Goal: Information Seeking & Learning: Learn about a topic

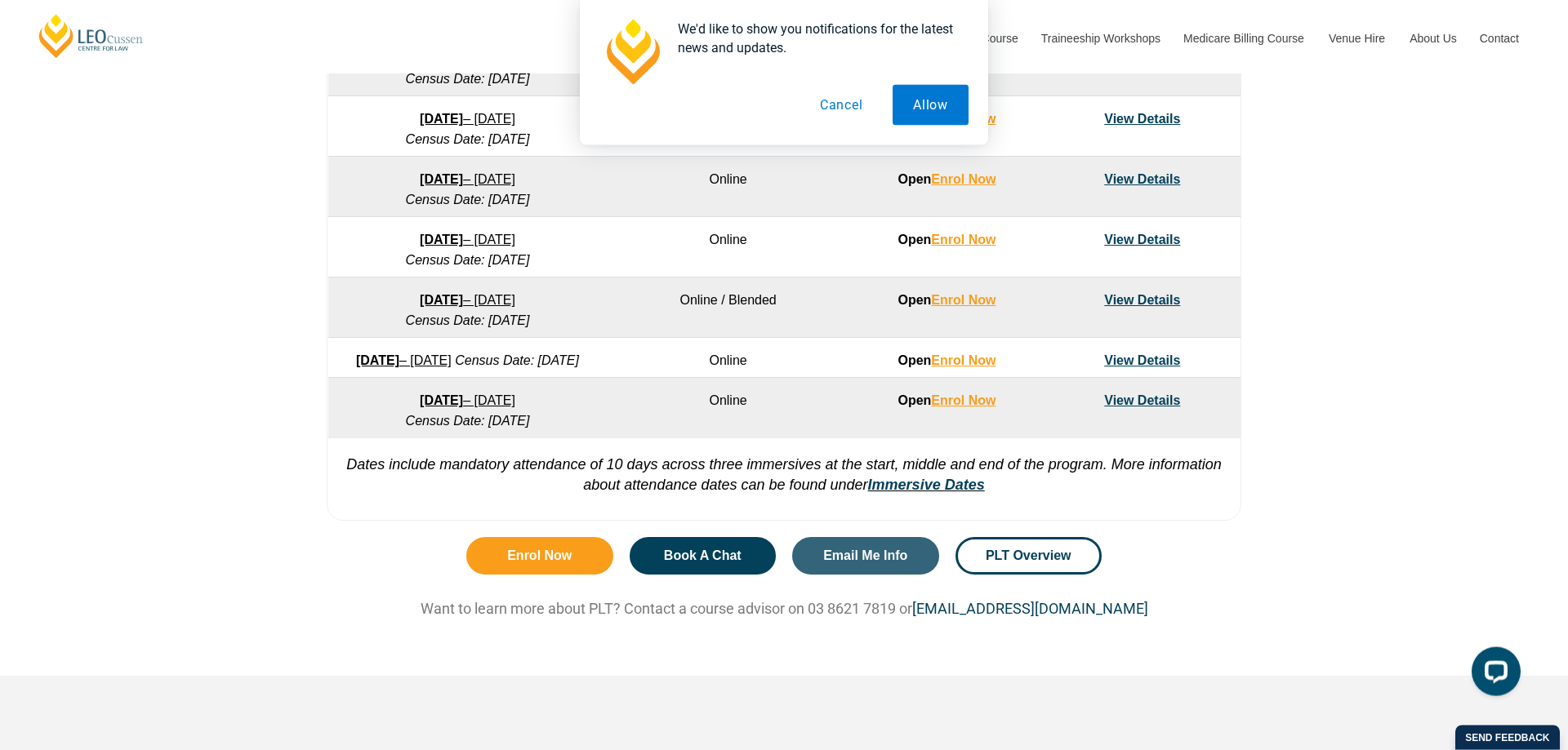
scroll to position [1083, 0]
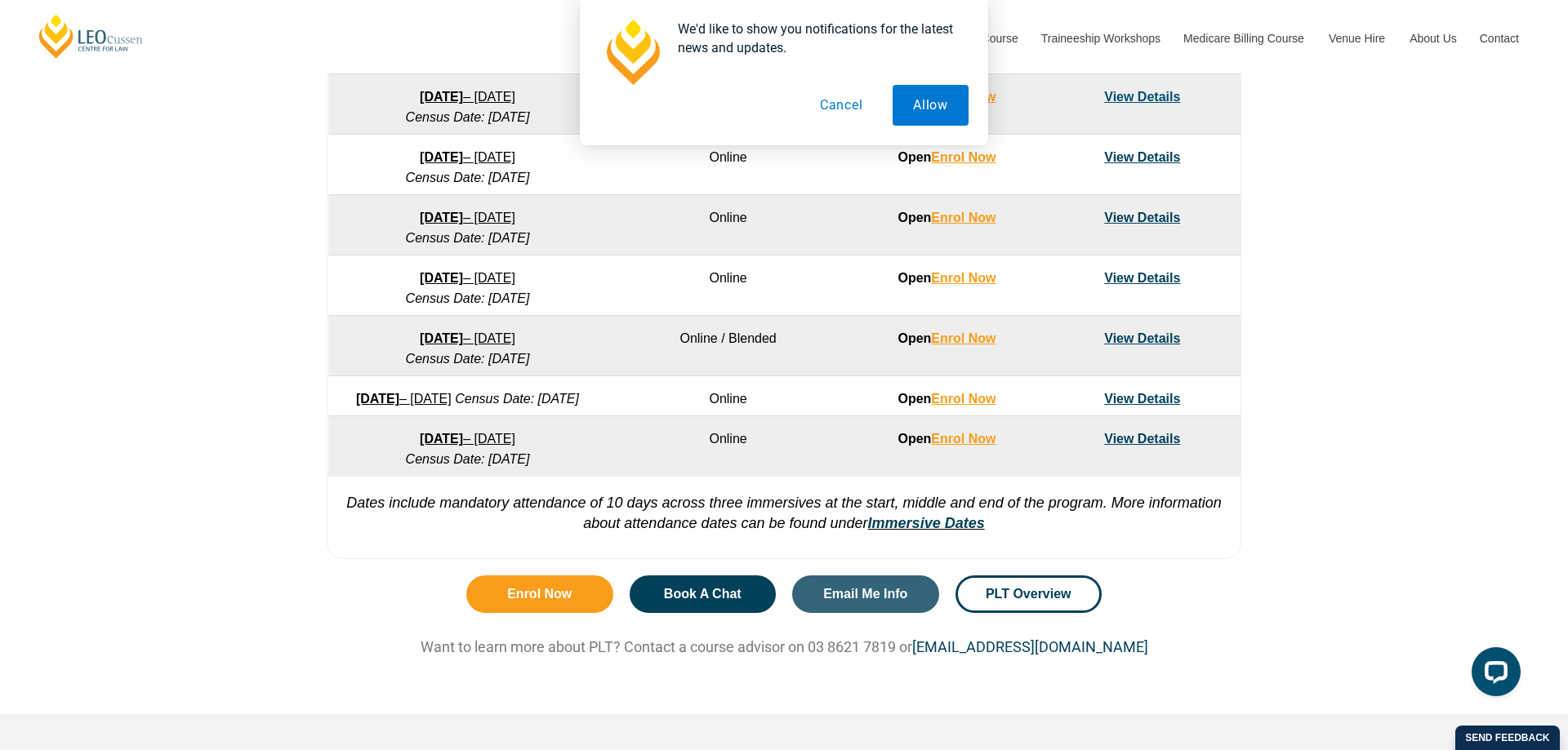
click at [839, 108] on button "Cancel" at bounding box center [841, 105] width 84 height 41
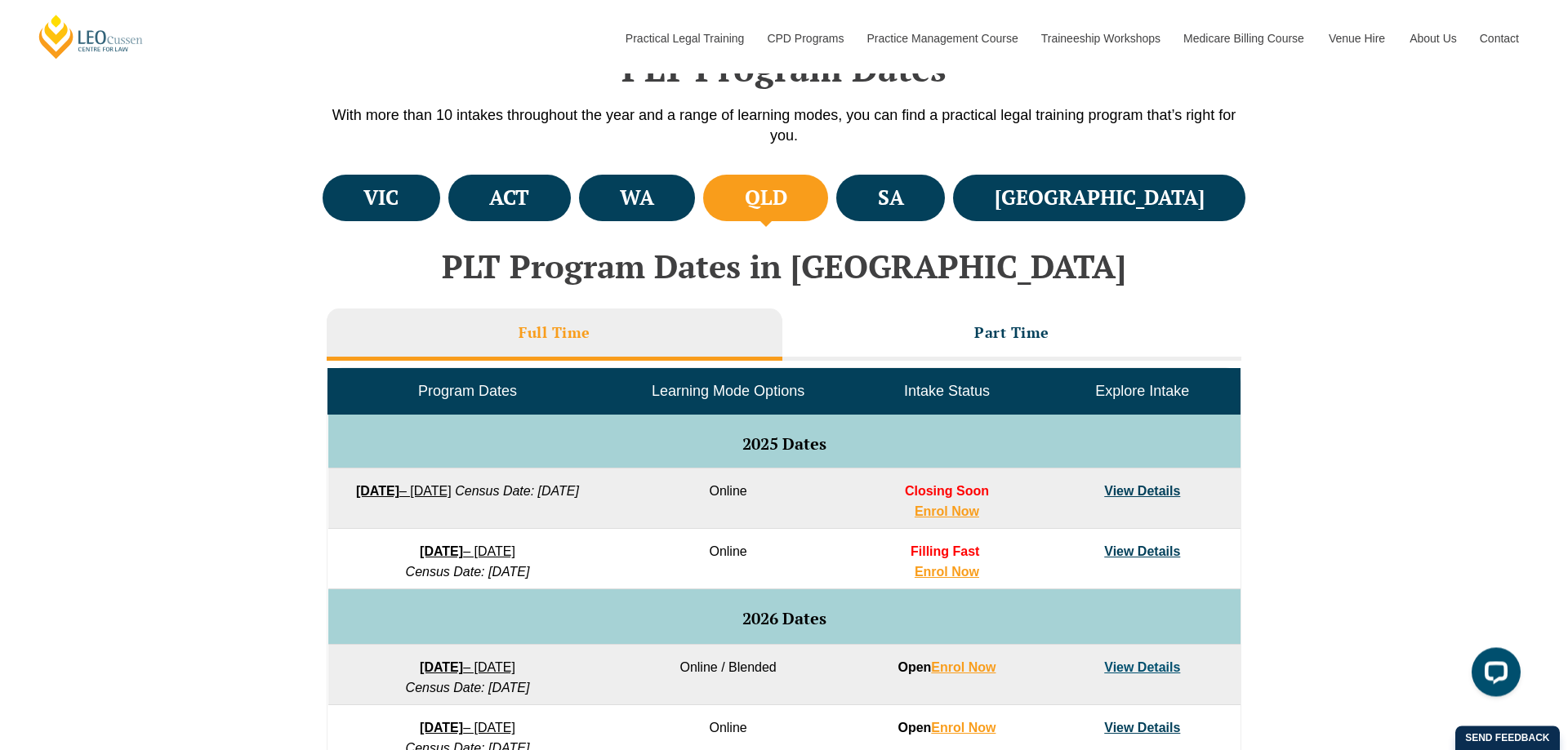
scroll to position [583, 0]
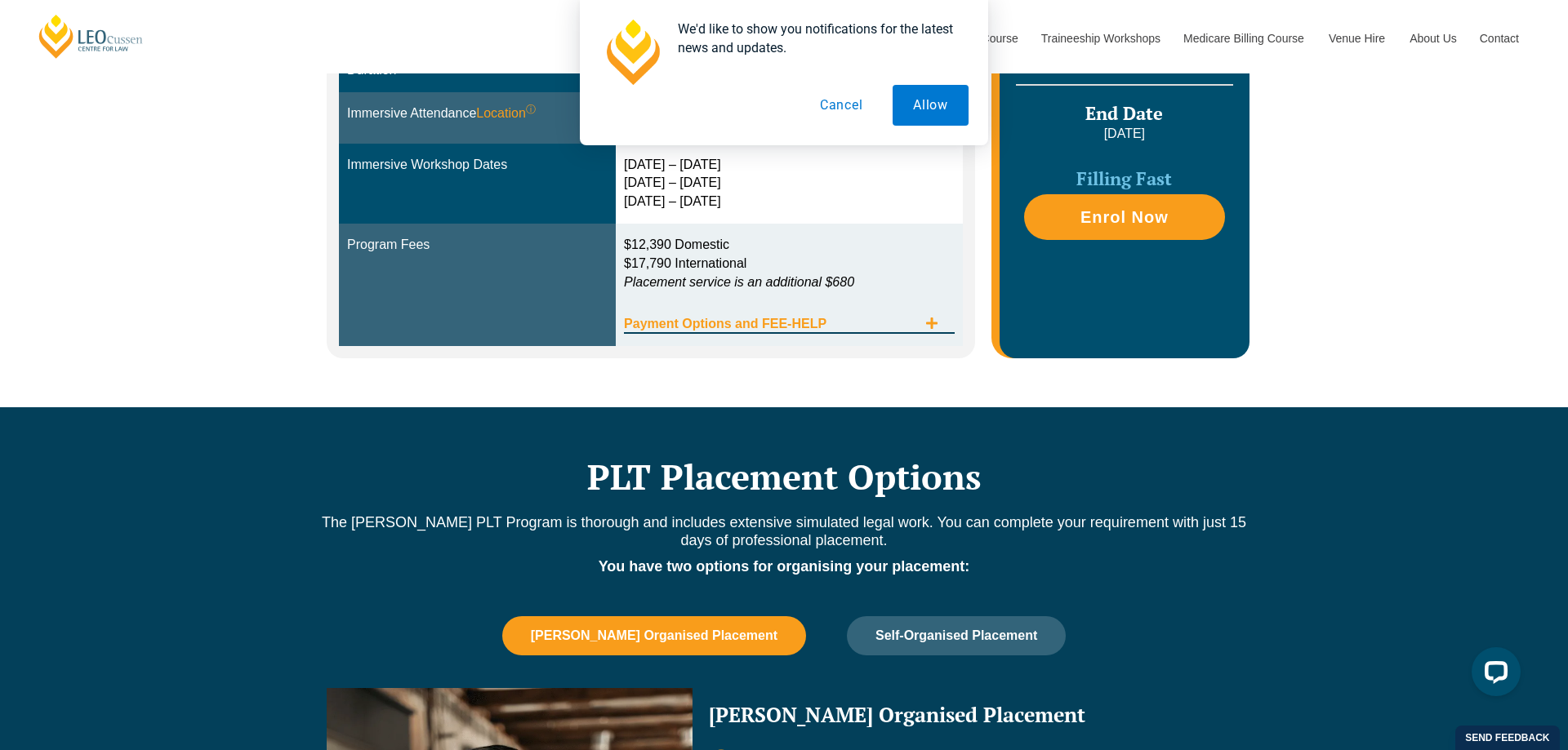
scroll to position [750, 0]
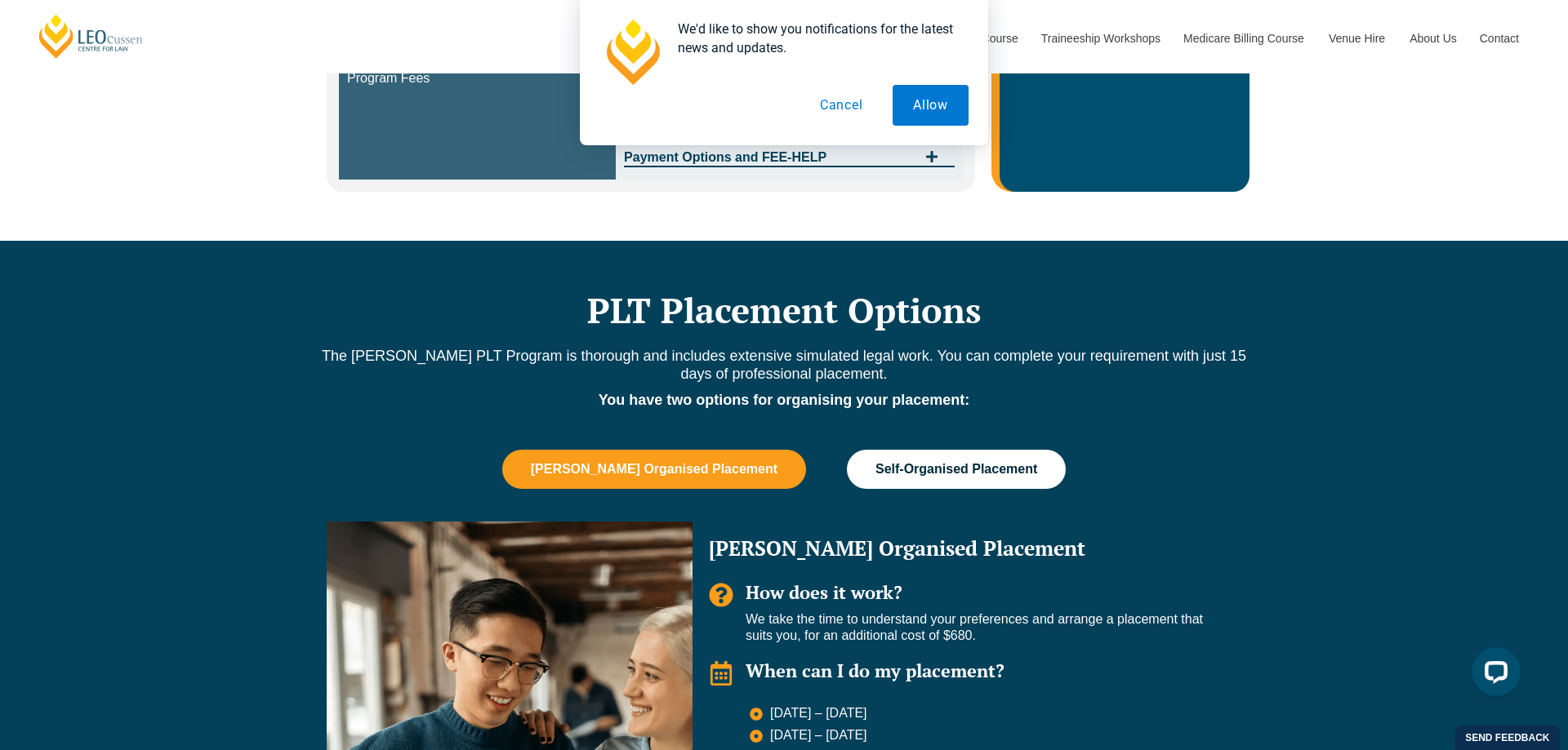
click at [952, 466] on span "Self-Organised Placement" at bounding box center [956, 469] width 161 height 14
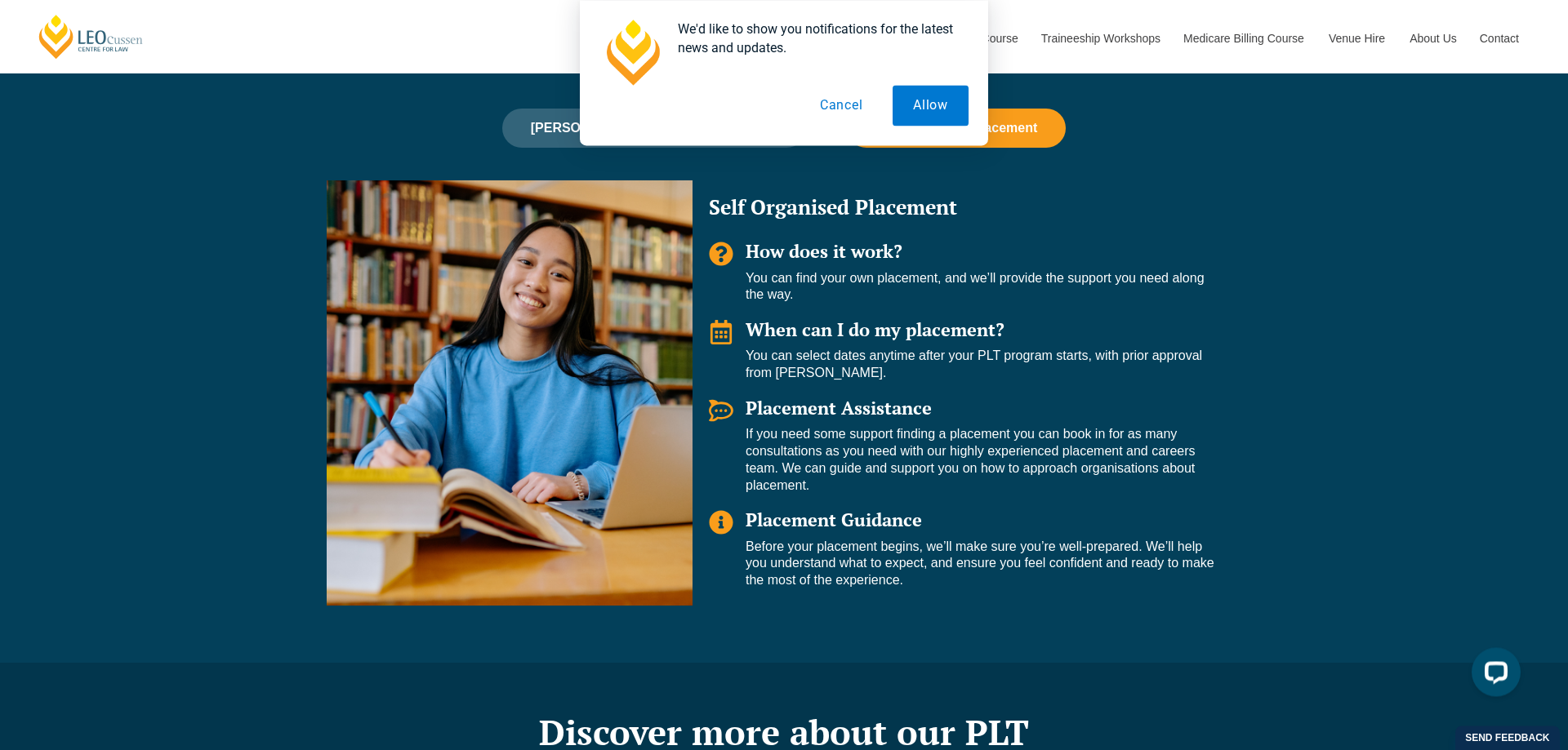
scroll to position [1000, 0]
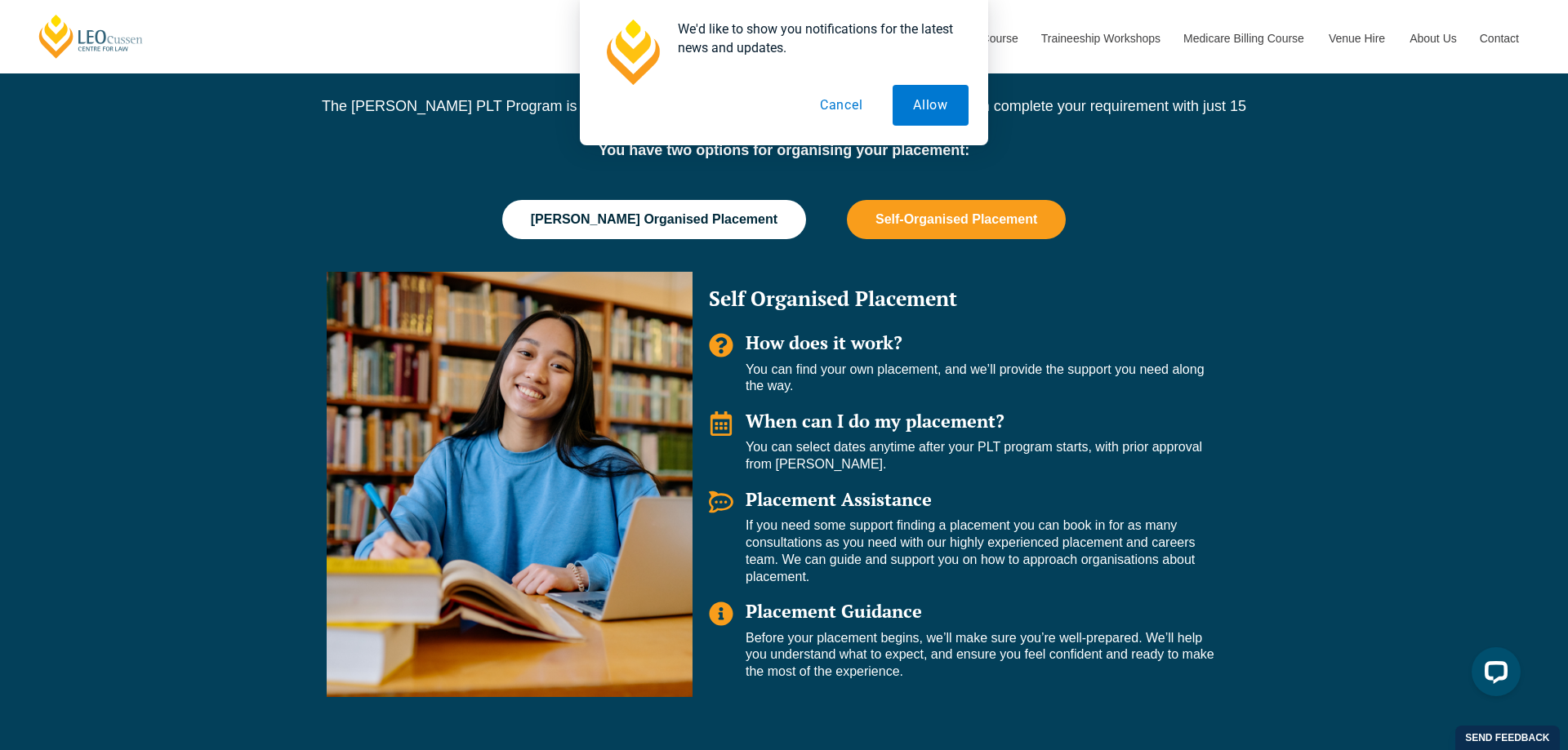
click at [709, 234] on button "[PERSON_NAME] Organised Placement" at bounding box center [654, 220] width 304 height 39
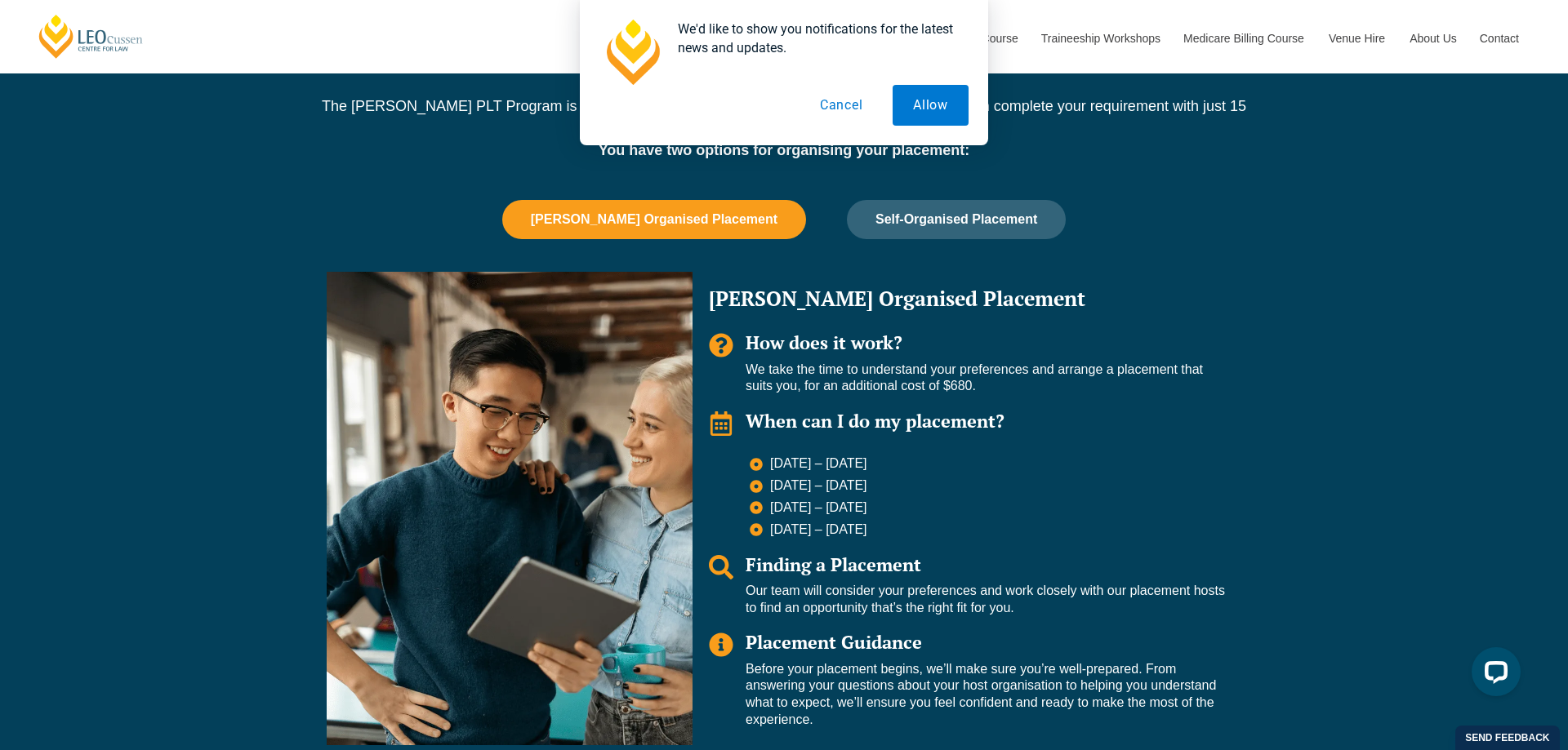
click at [843, 110] on button "Cancel" at bounding box center [841, 105] width 84 height 41
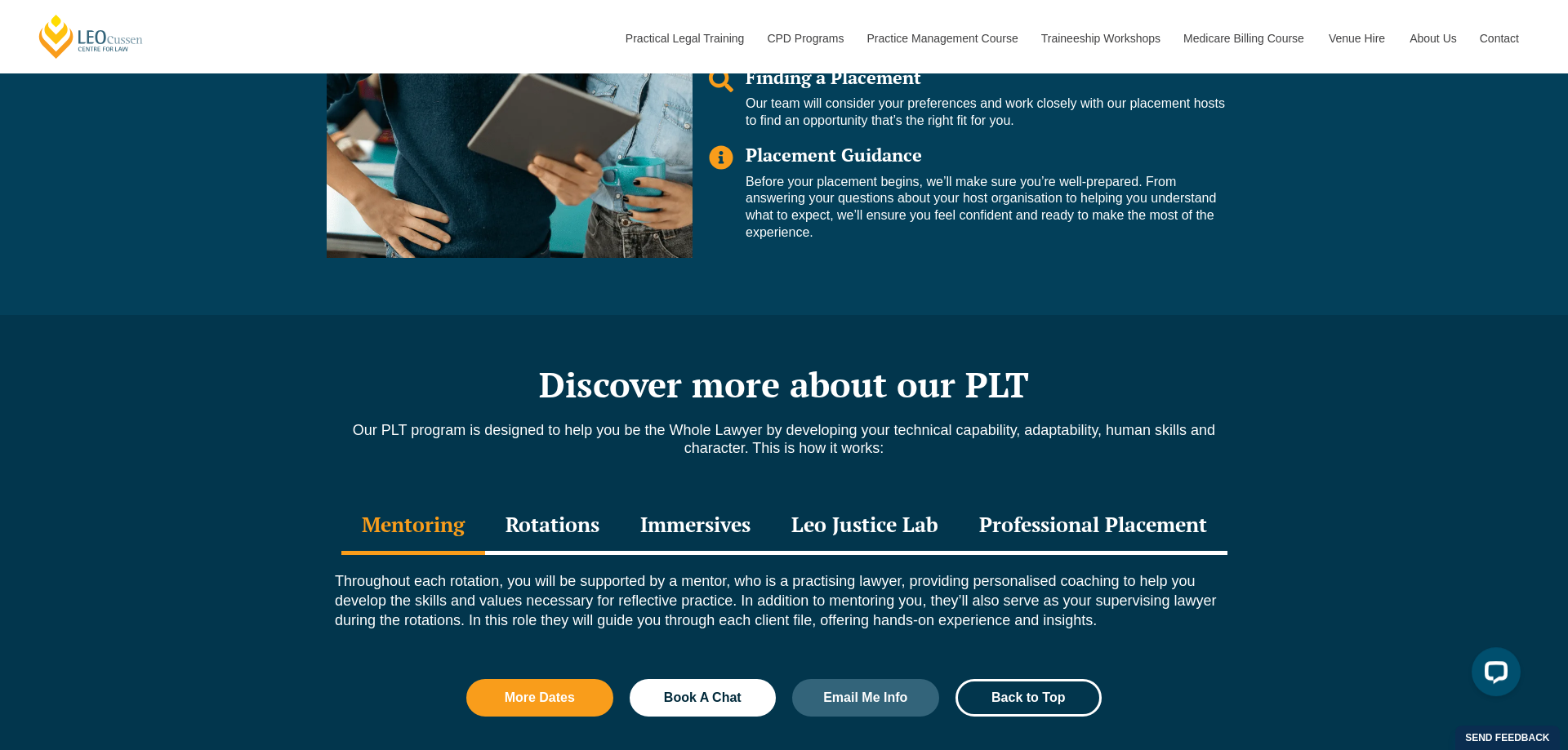
scroll to position [1499, 0]
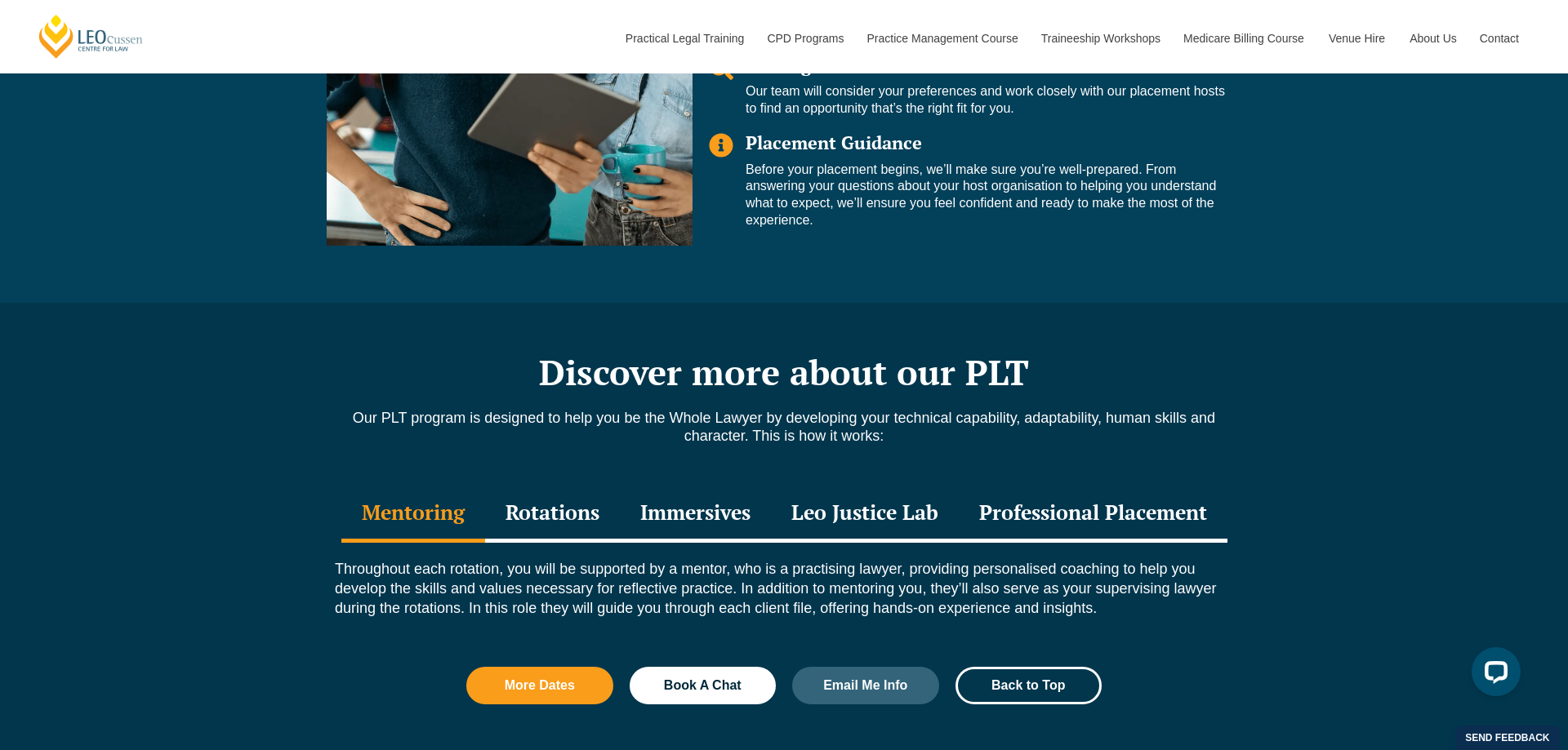
click at [541, 510] on div "Rotations" at bounding box center [552, 514] width 135 height 57
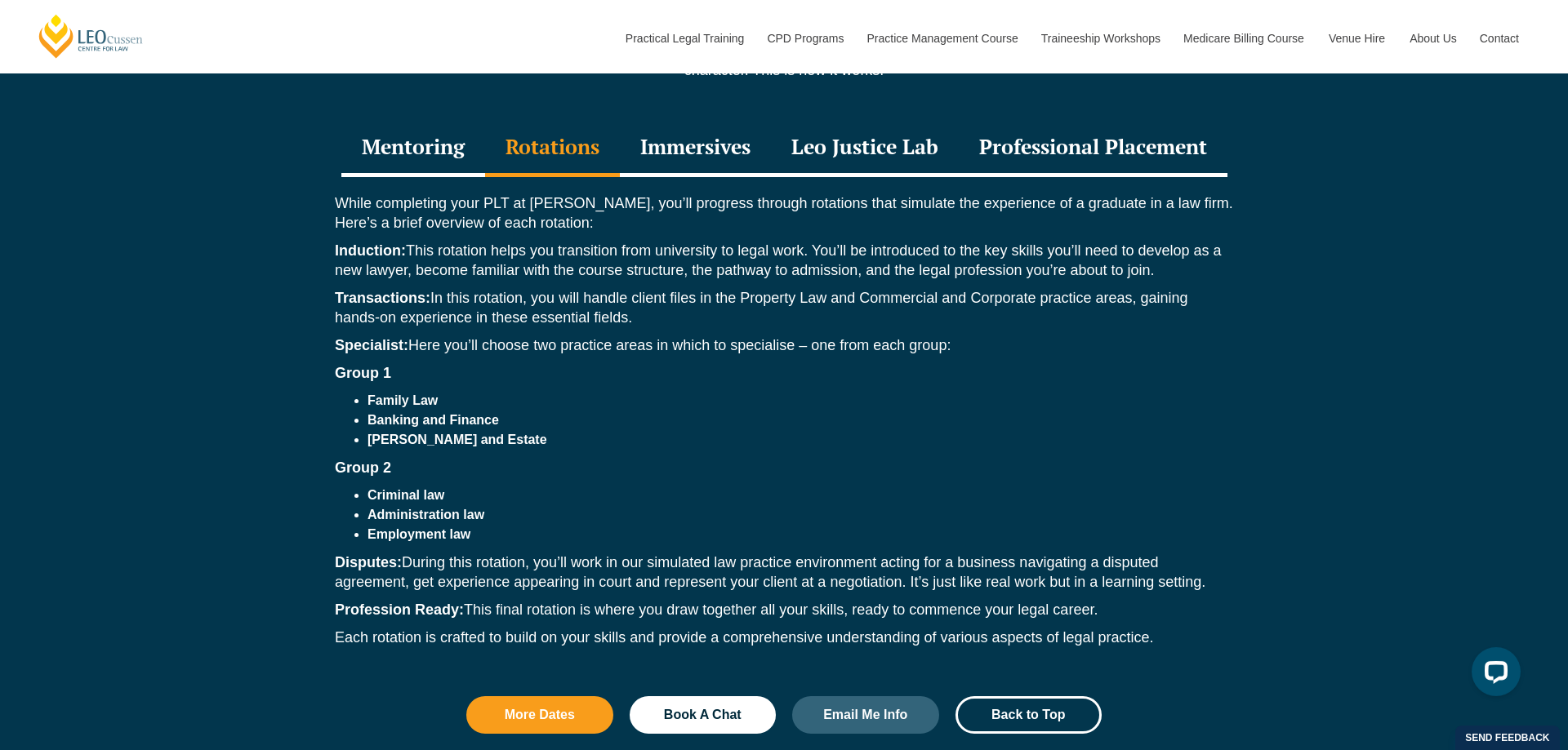
scroll to position [1832, 0]
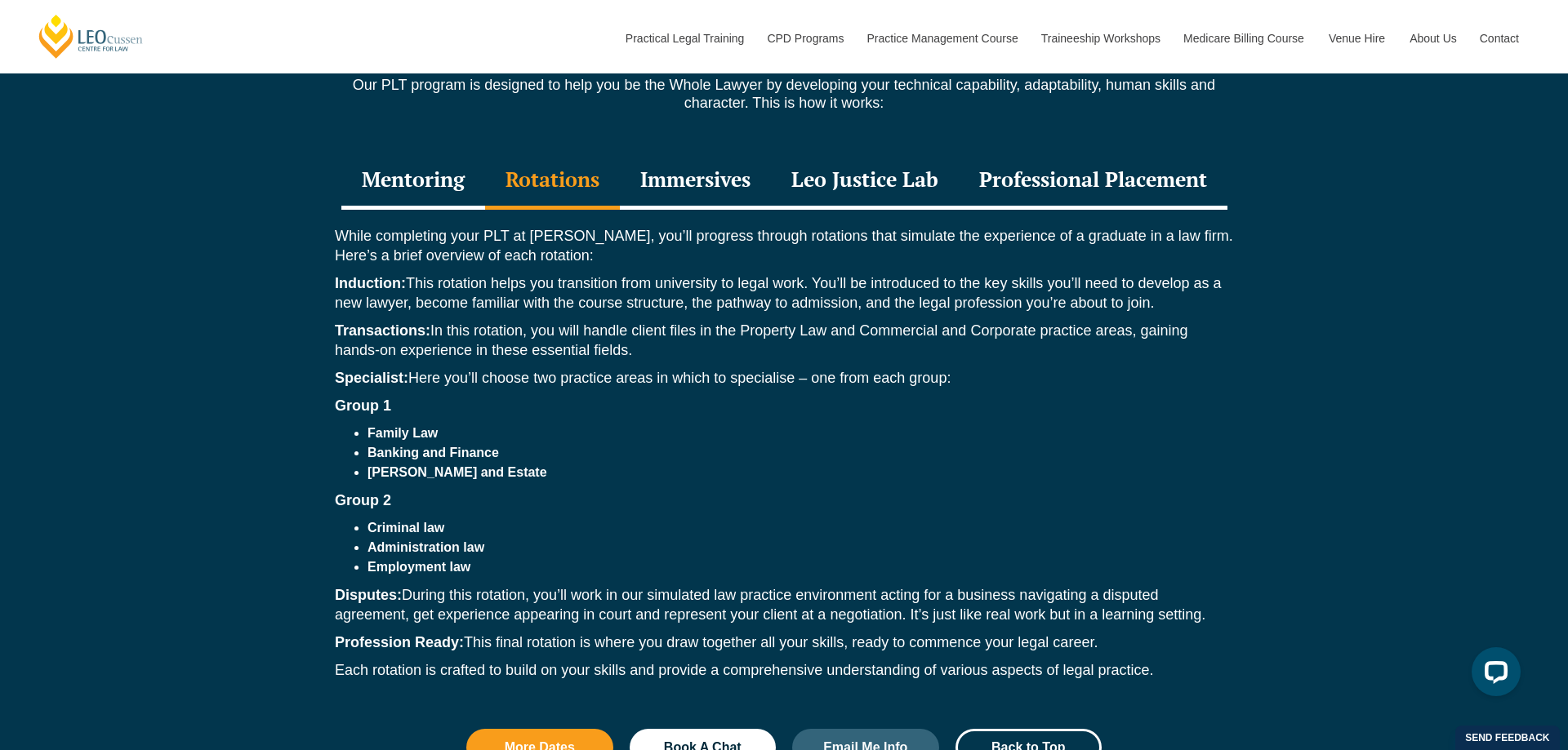
click at [701, 184] on div "Immersives" at bounding box center [696, 181] width 151 height 57
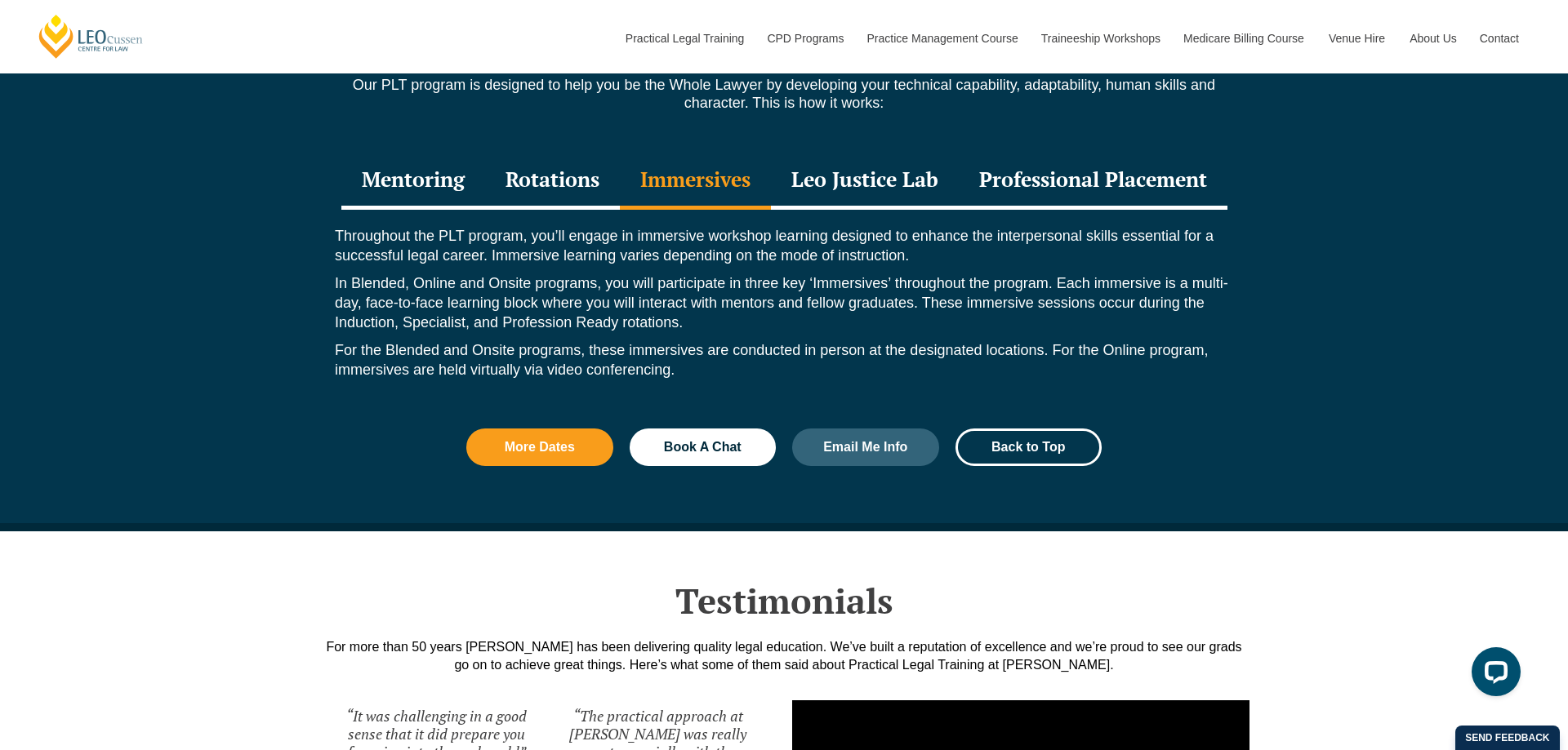
click at [882, 180] on div "Leo Justice Lab" at bounding box center [865, 181] width 188 height 57
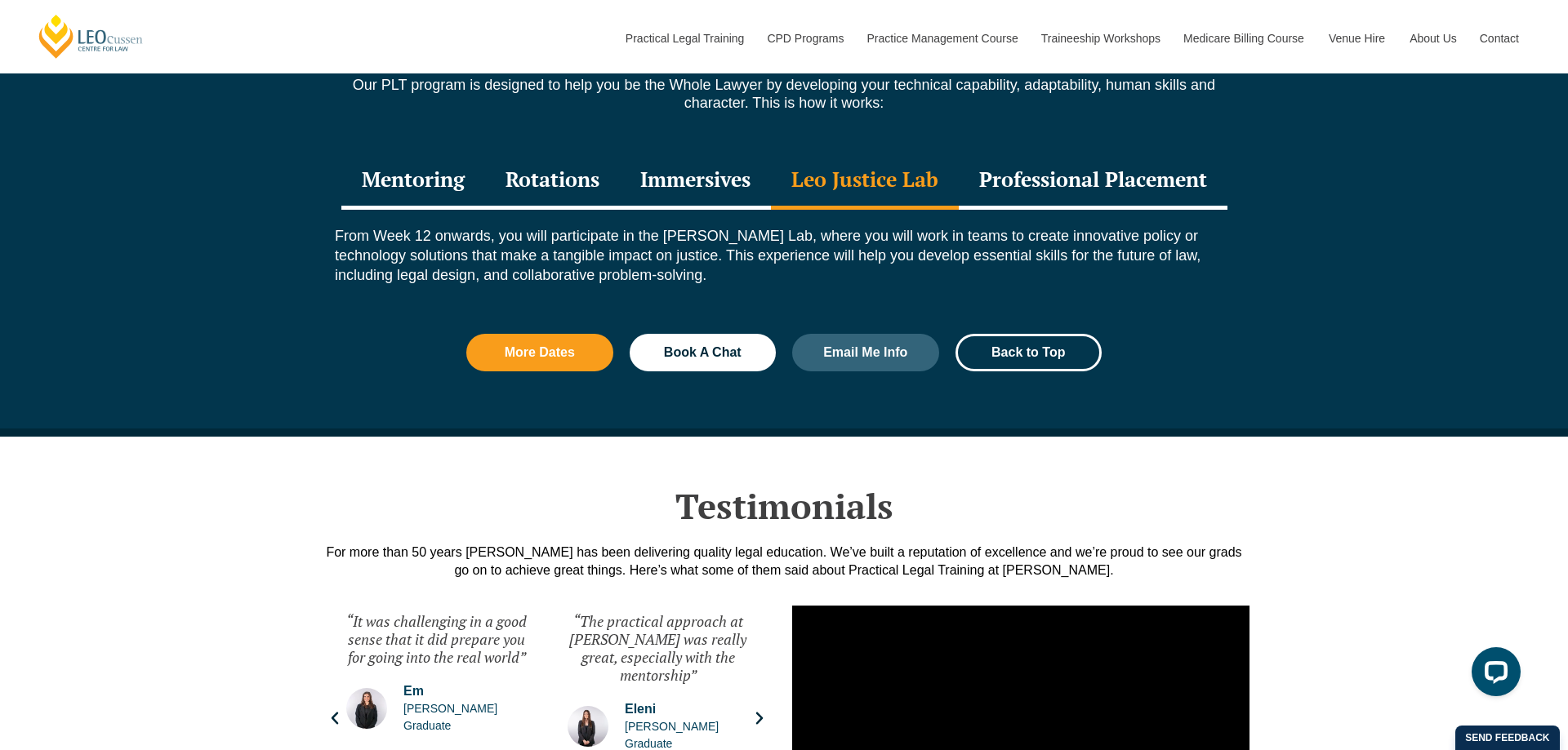
click at [1070, 167] on div "Professional Placement" at bounding box center [1093, 181] width 268 height 57
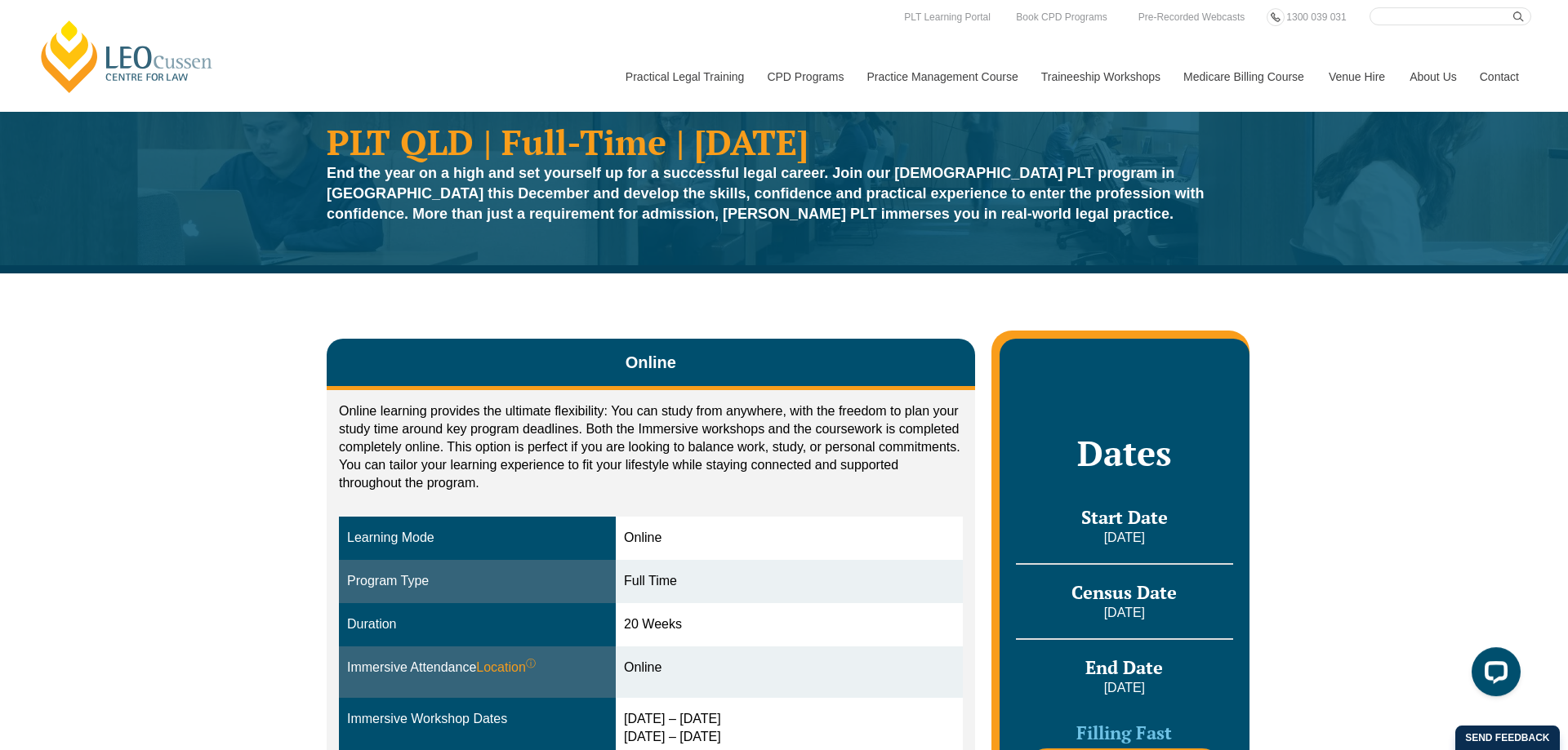
scroll to position [0, 0]
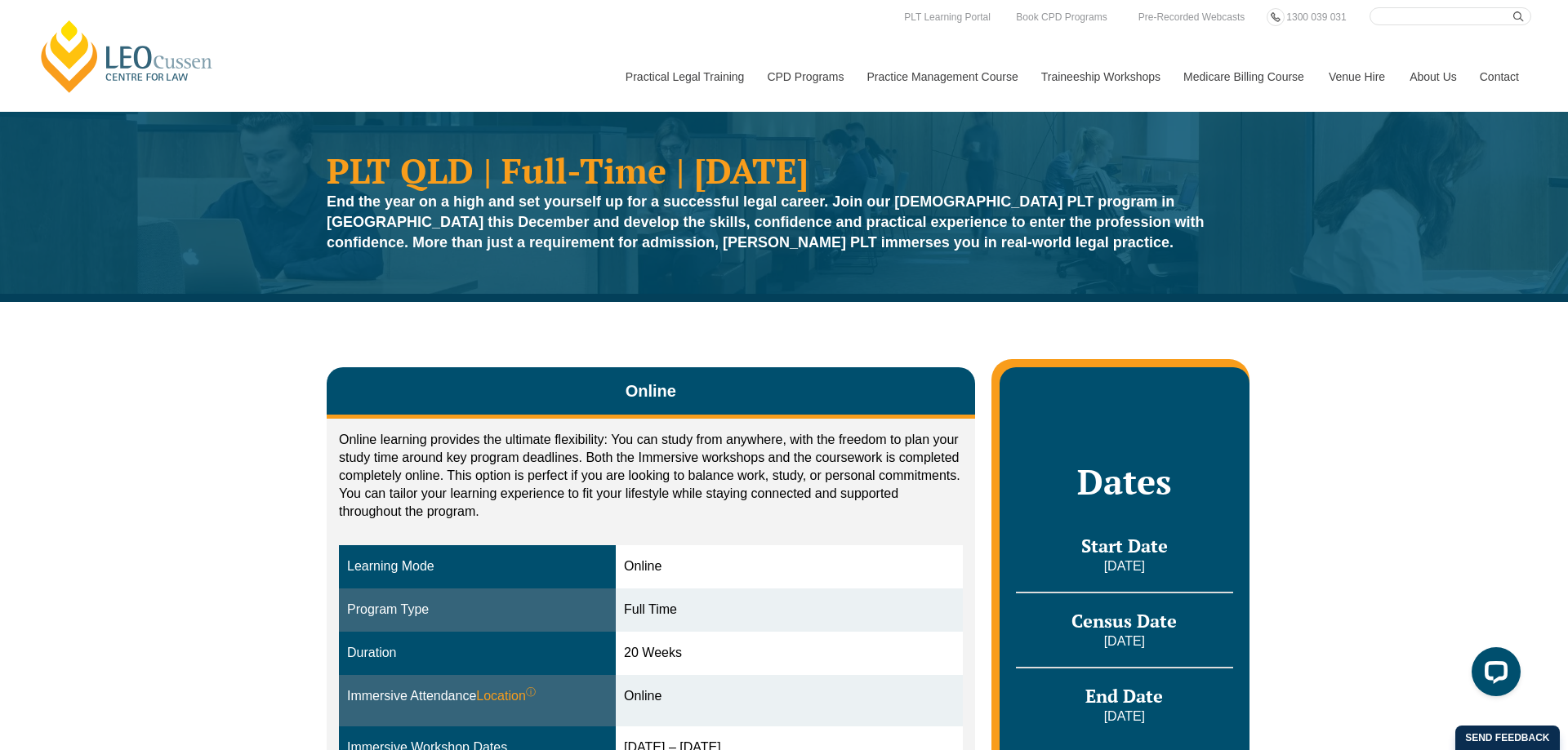
drag, startPoint x: 432, startPoint y: 196, endPoint x: 431, endPoint y: 33, distance: 163.0
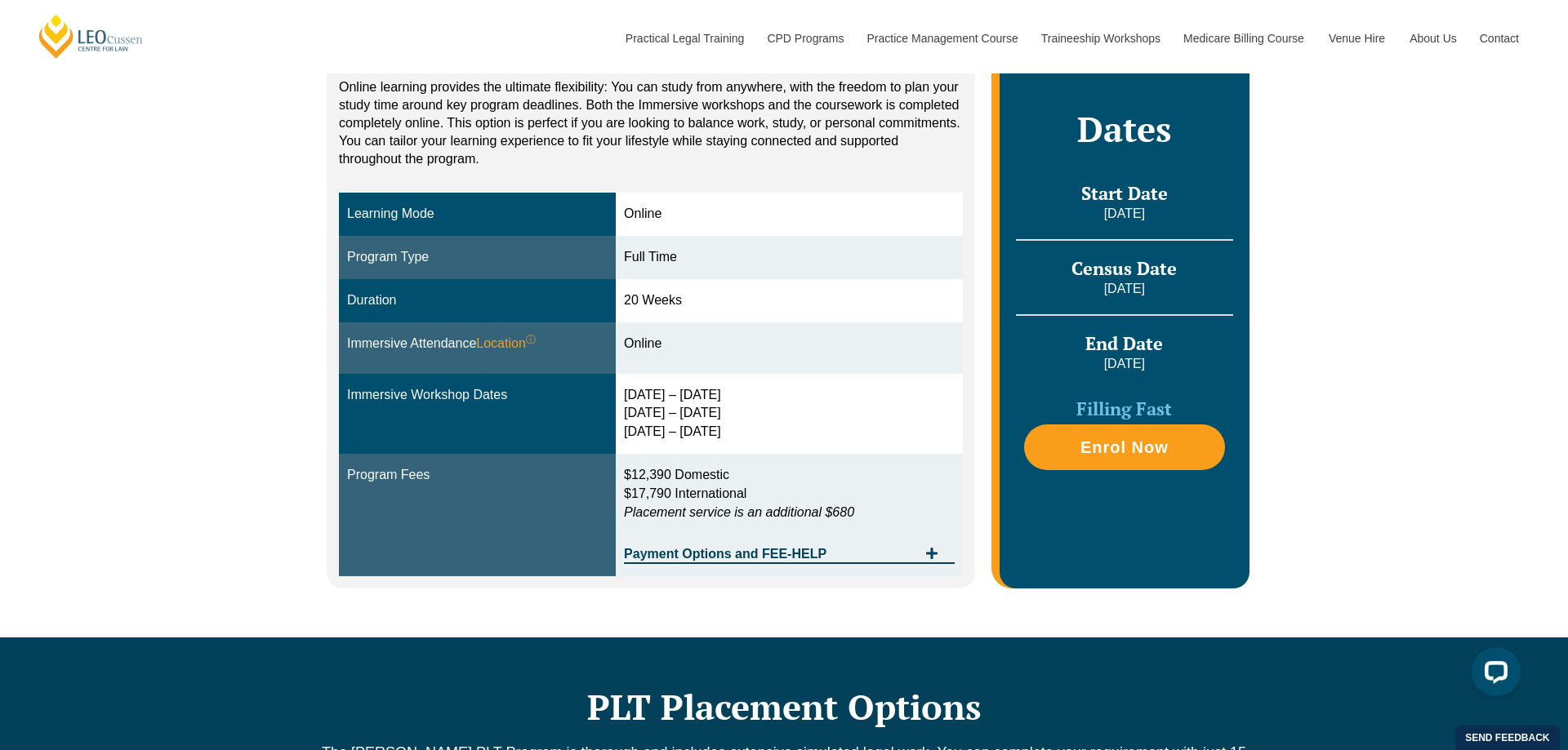
scroll to position [333, 0]
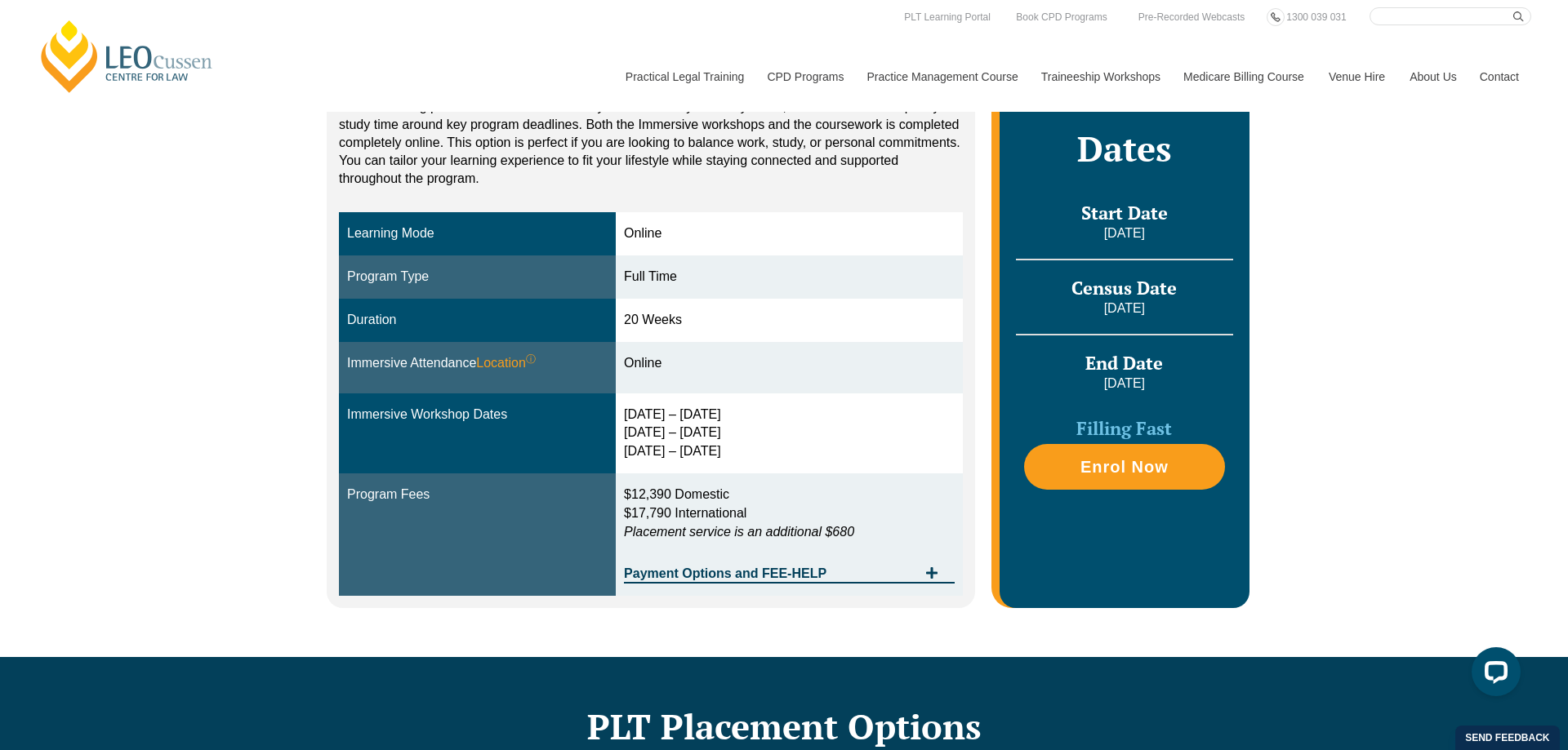
drag, startPoint x: 631, startPoint y: 412, endPoint x: 767, endPoint y: 446, distance: 140.2
click at [767, 446] on div "[DATE] – [DATE] [DATE] – [DATE] [DATE] – [DATE]" at bounding box center [788, 434] width 330 height 56
click at [784, 447] on div "[DATE] – [DATE] [DATE] – [DATE] [DATE] – [DATE]" at bounding box center [788, 434] width 330 height 56
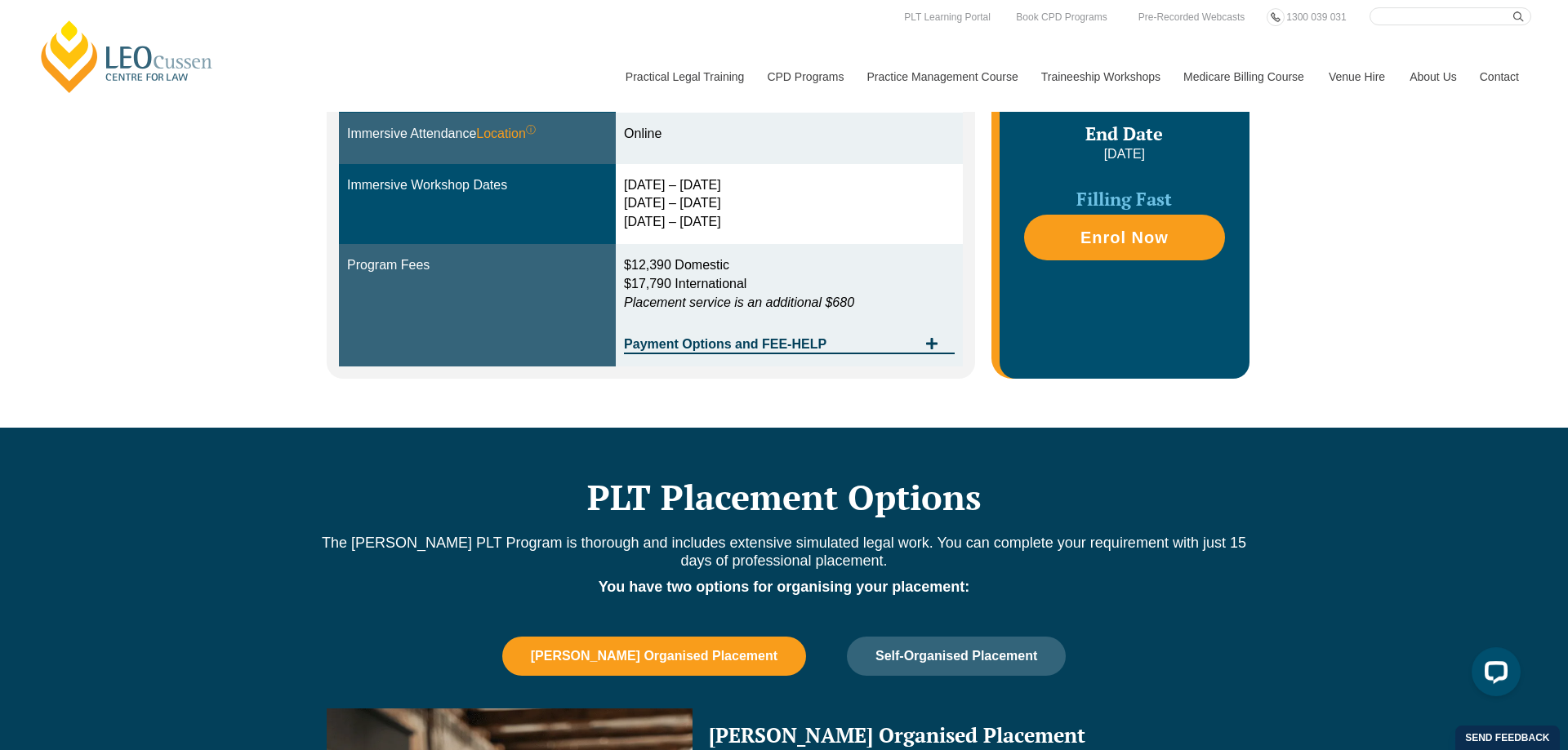
scroll to position [416, 0]
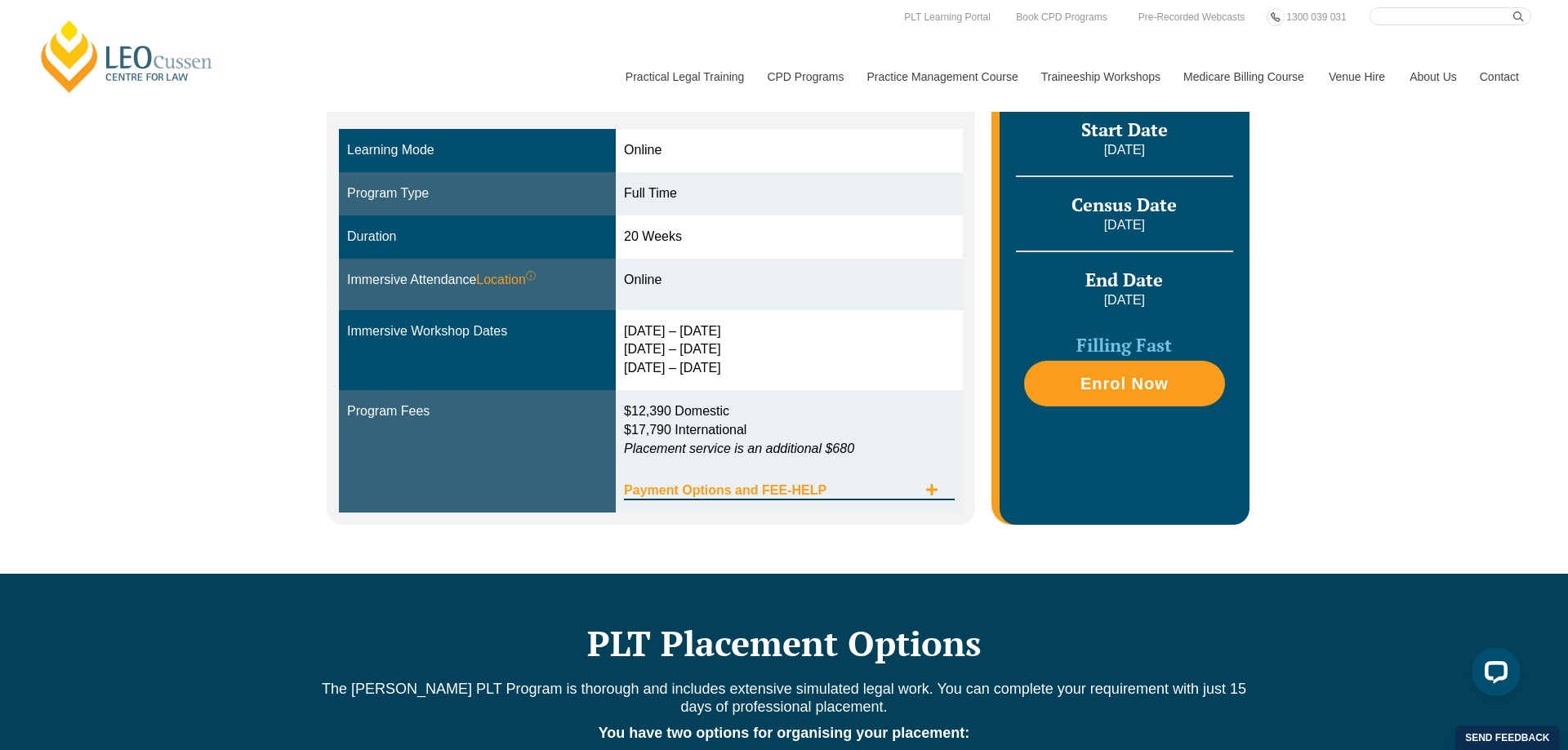
click at [933, 492] on icon "Tabs. Open items with Enter or Space, close with Escape and navigate using the …" at bounding box center [931, 489] width 13 height 13
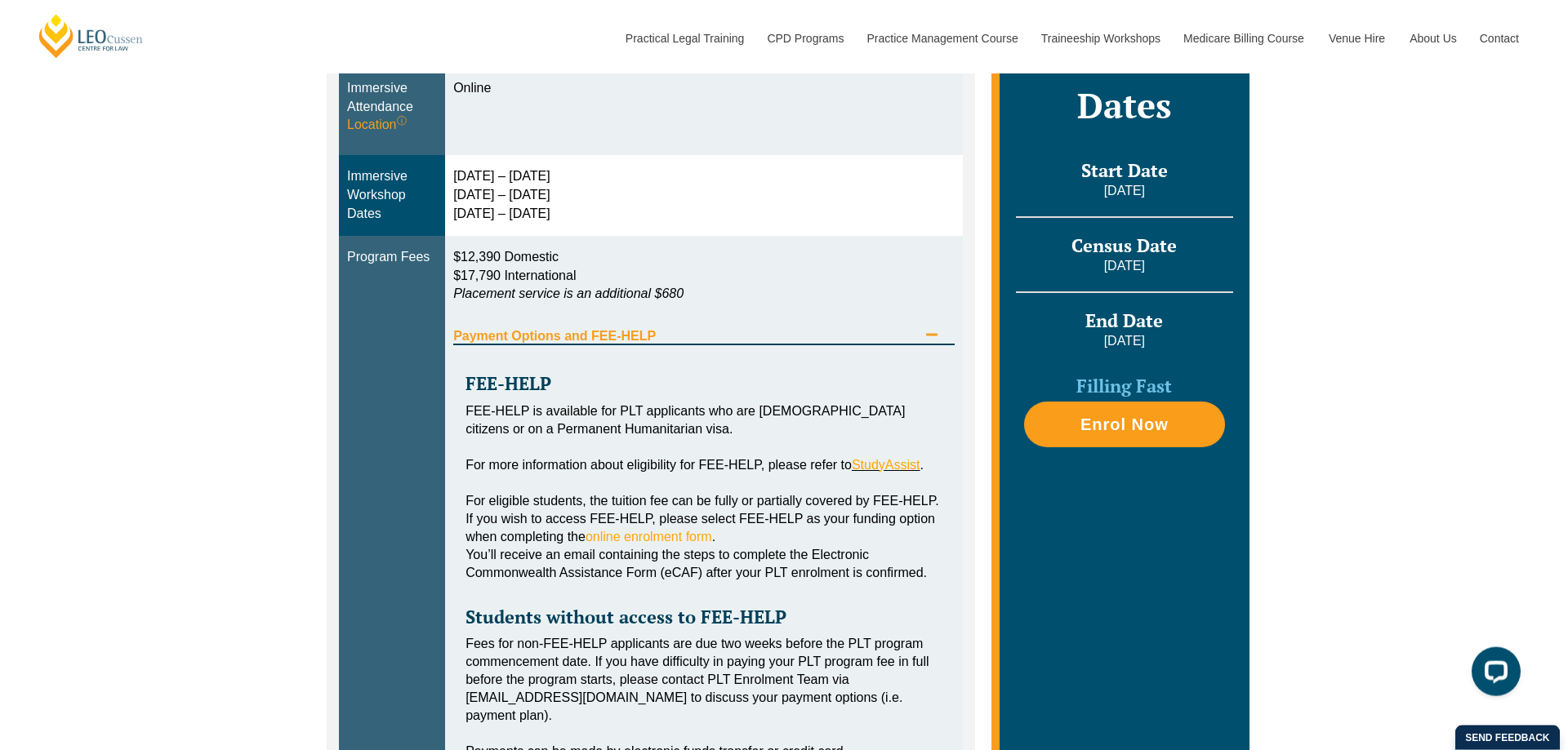
scroll to position [666, 0]
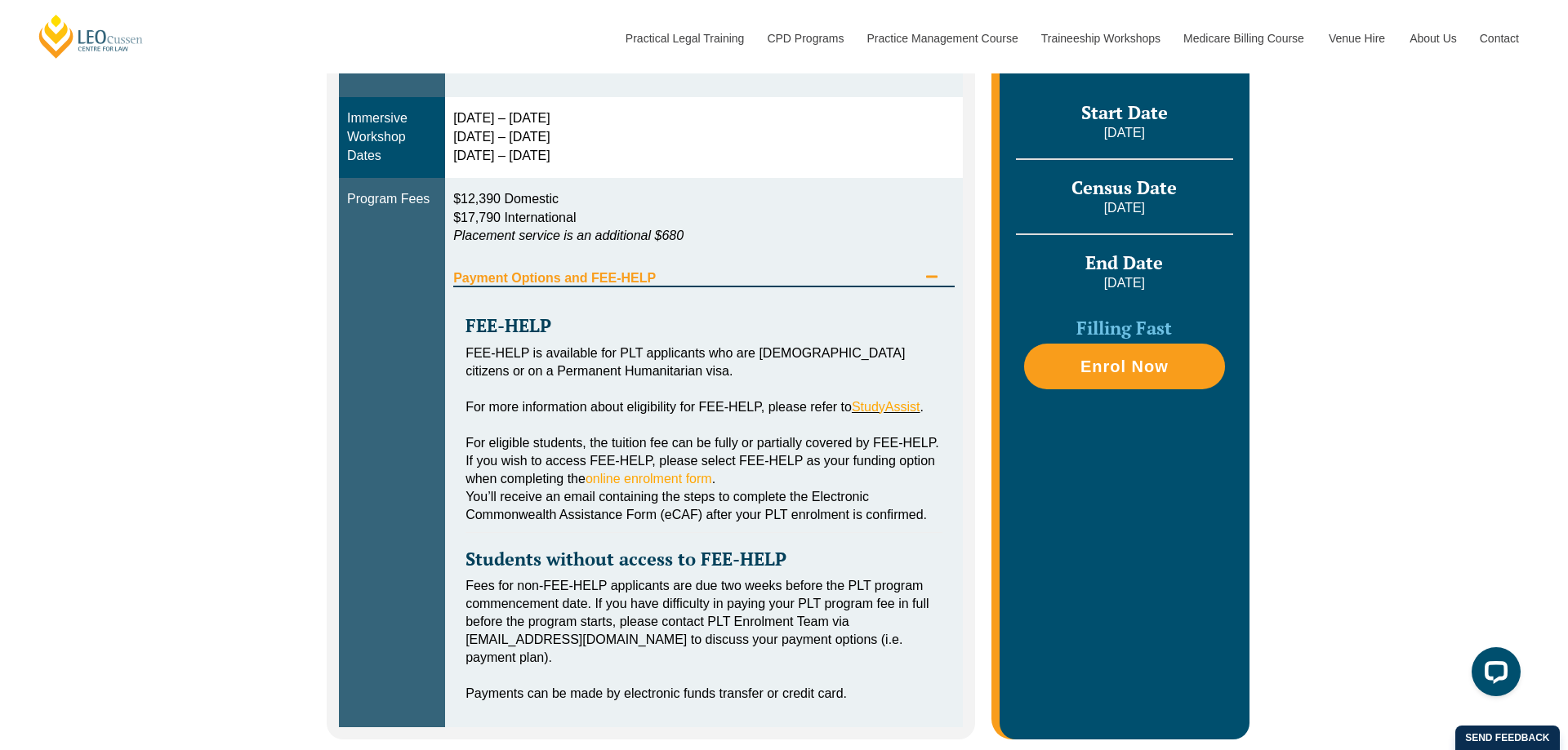
click at [933, 275] on icon "Tabs. Open items with Enter or Space, close with Escape and navigate using the …" at bounding box center [931, 276] width 13 height 13
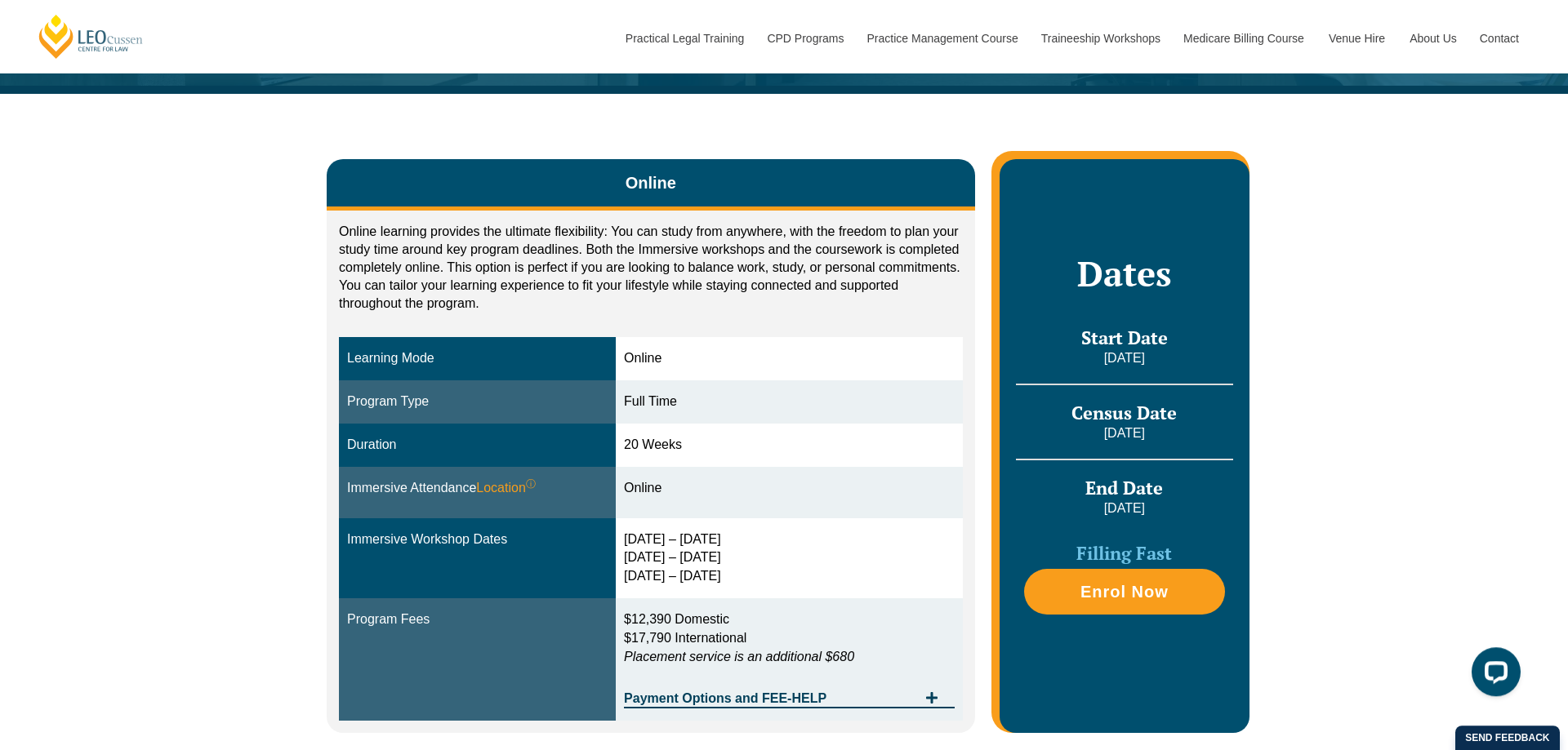
scroll to position [250, 0]
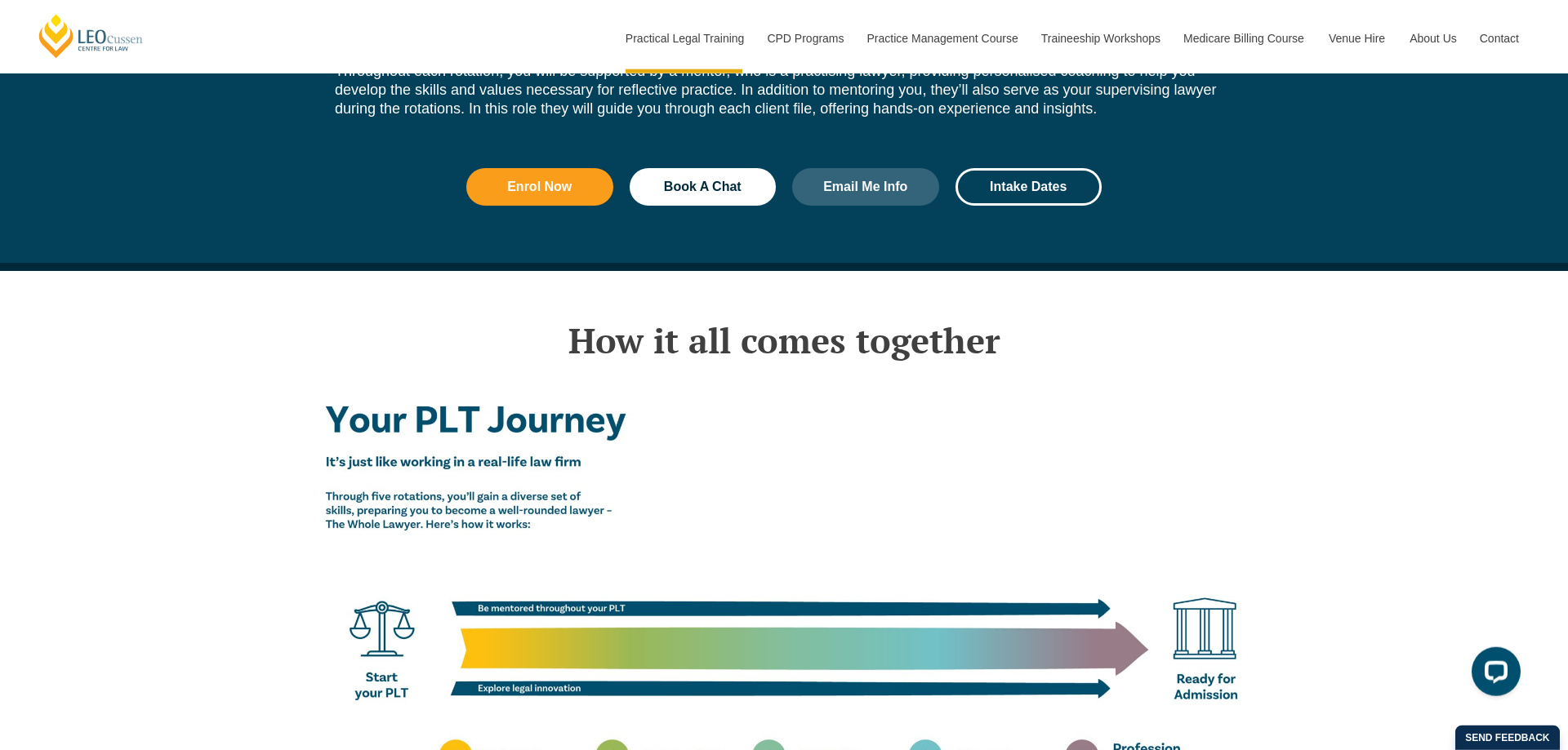
scroll to position [2499, 0]
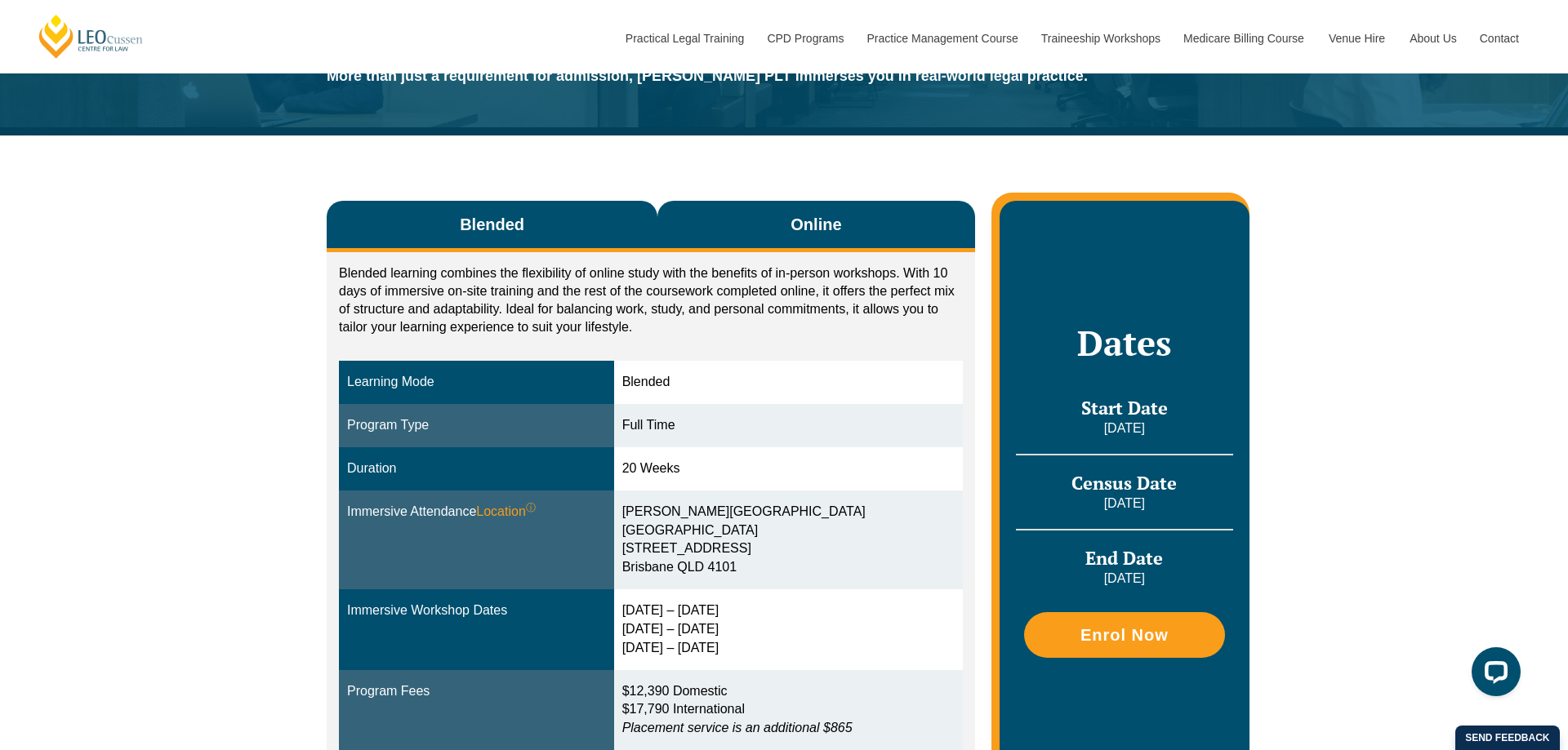
click at [837, 235] on span "Online" at bounding box center [816, 224] width 51 height 23
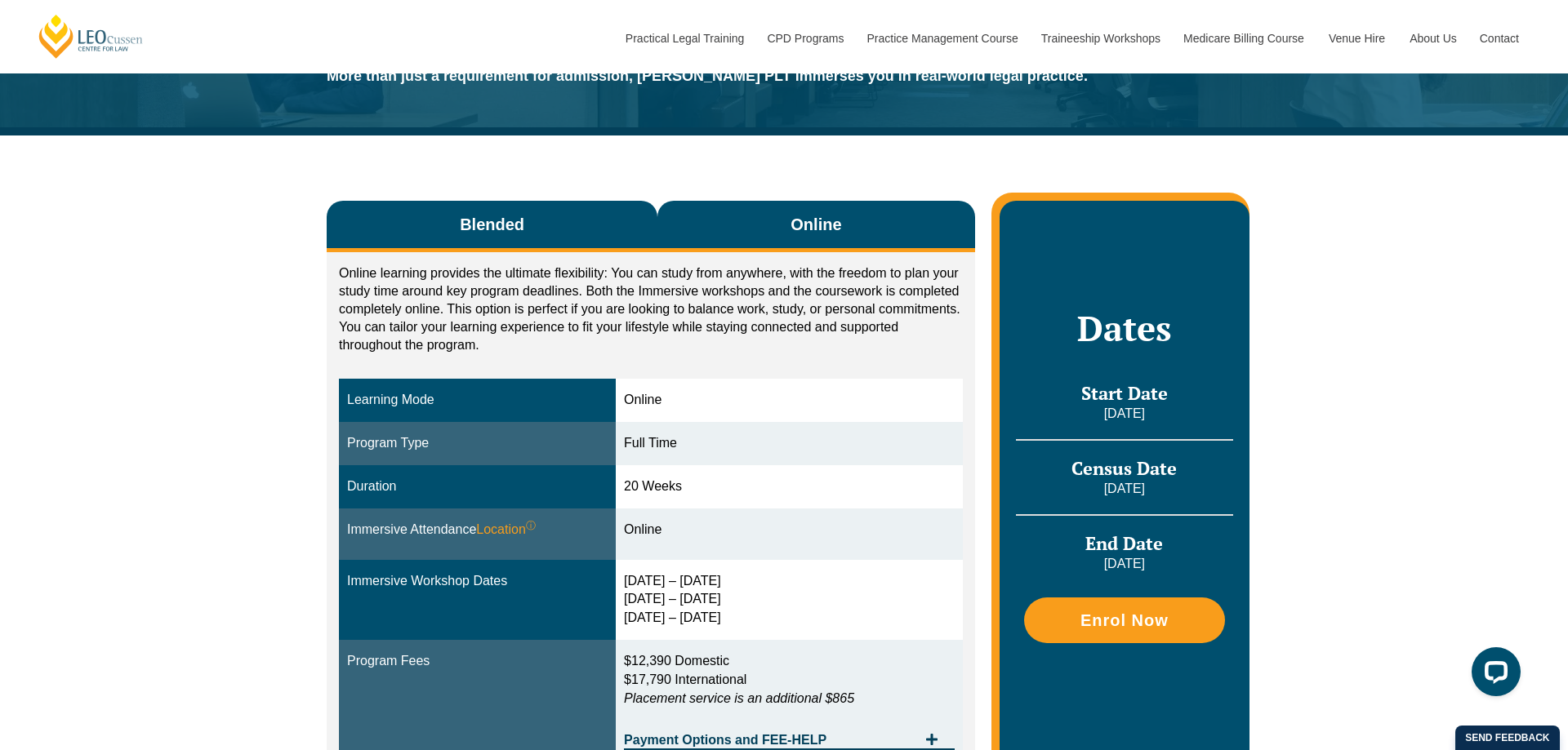
click at [555, 244] on button "Blended" at bounding box center [492, 226] width 330 height 52
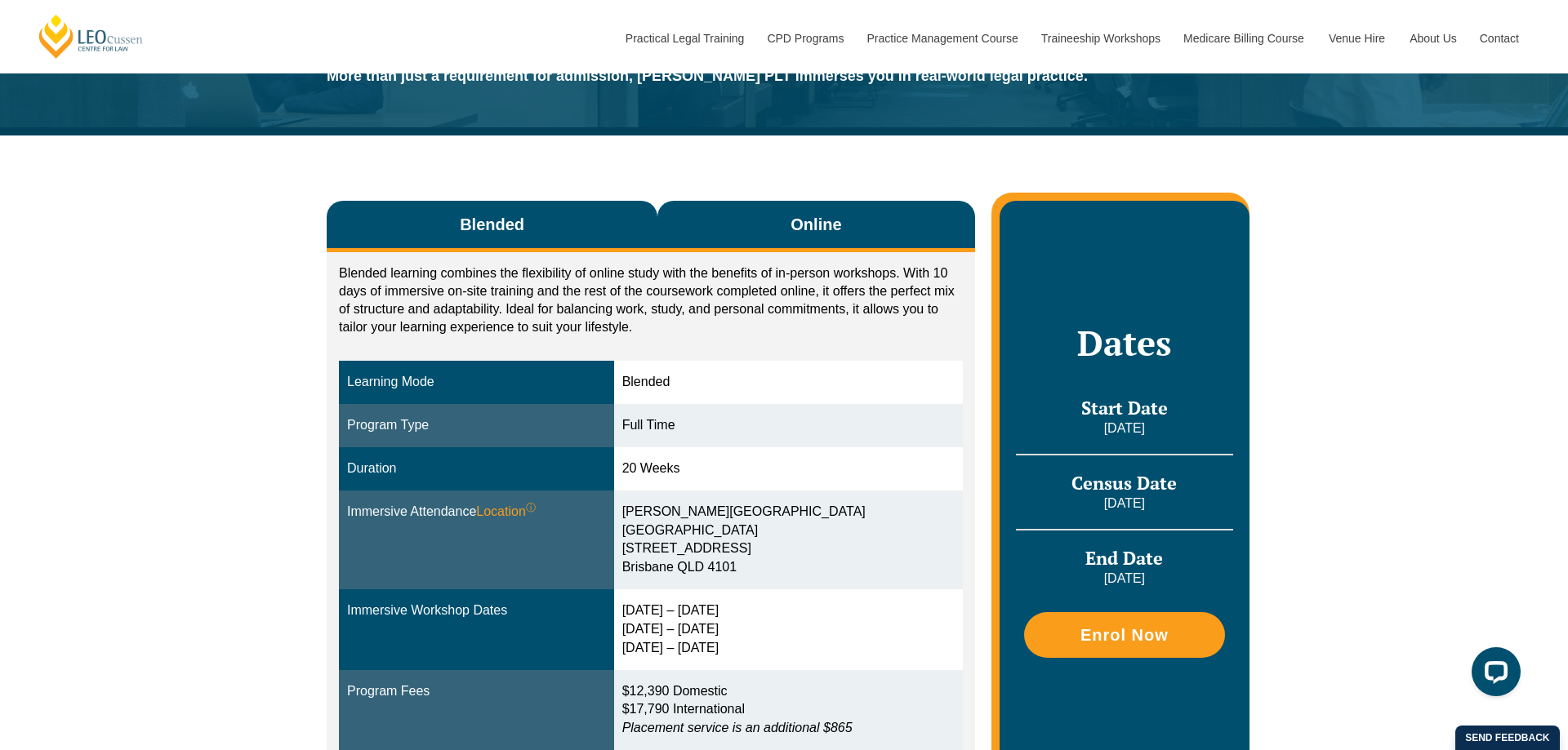
click at [836, 233] on span "Online" at bounding box center [816, 224] width 51 height 23
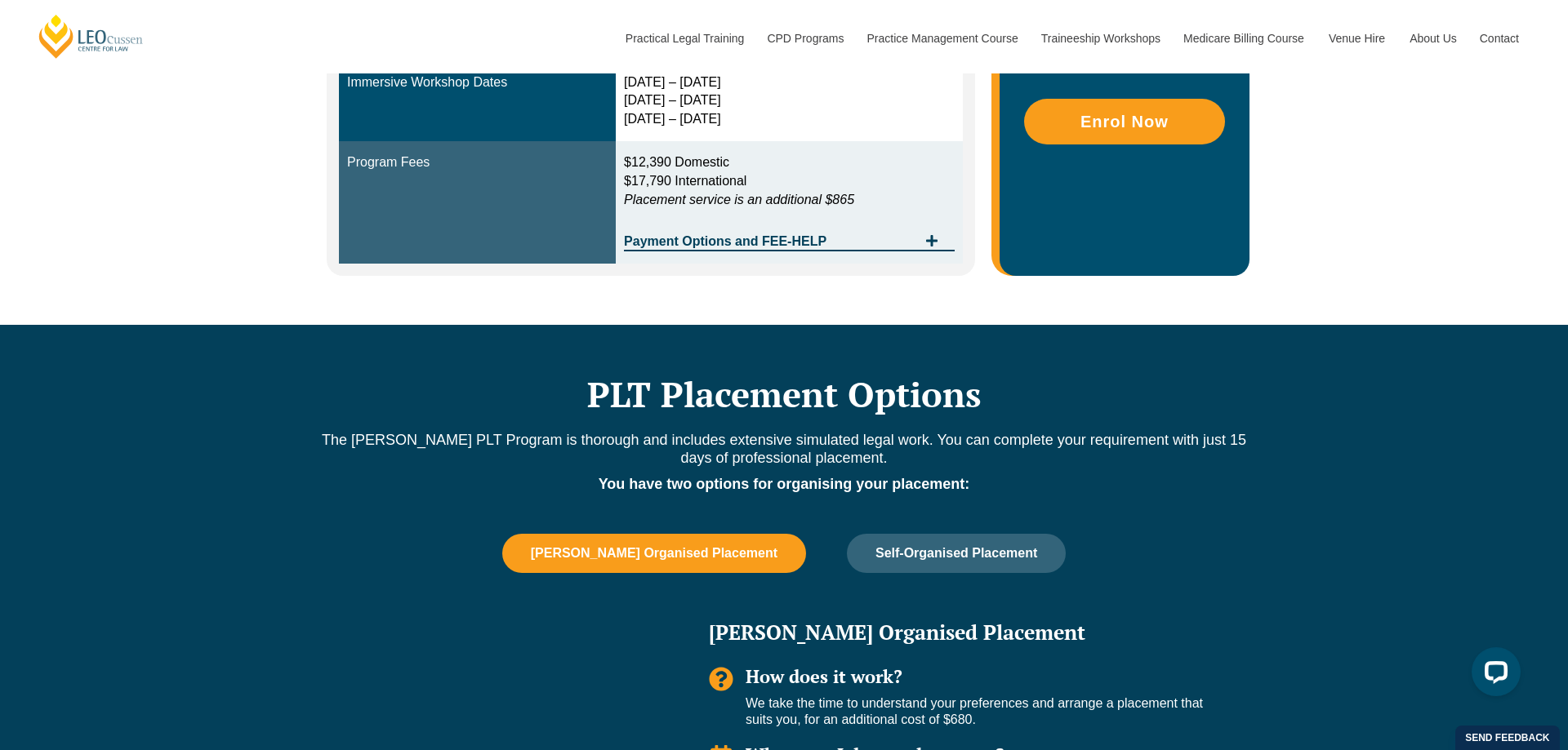
scroll to position [666, 0]
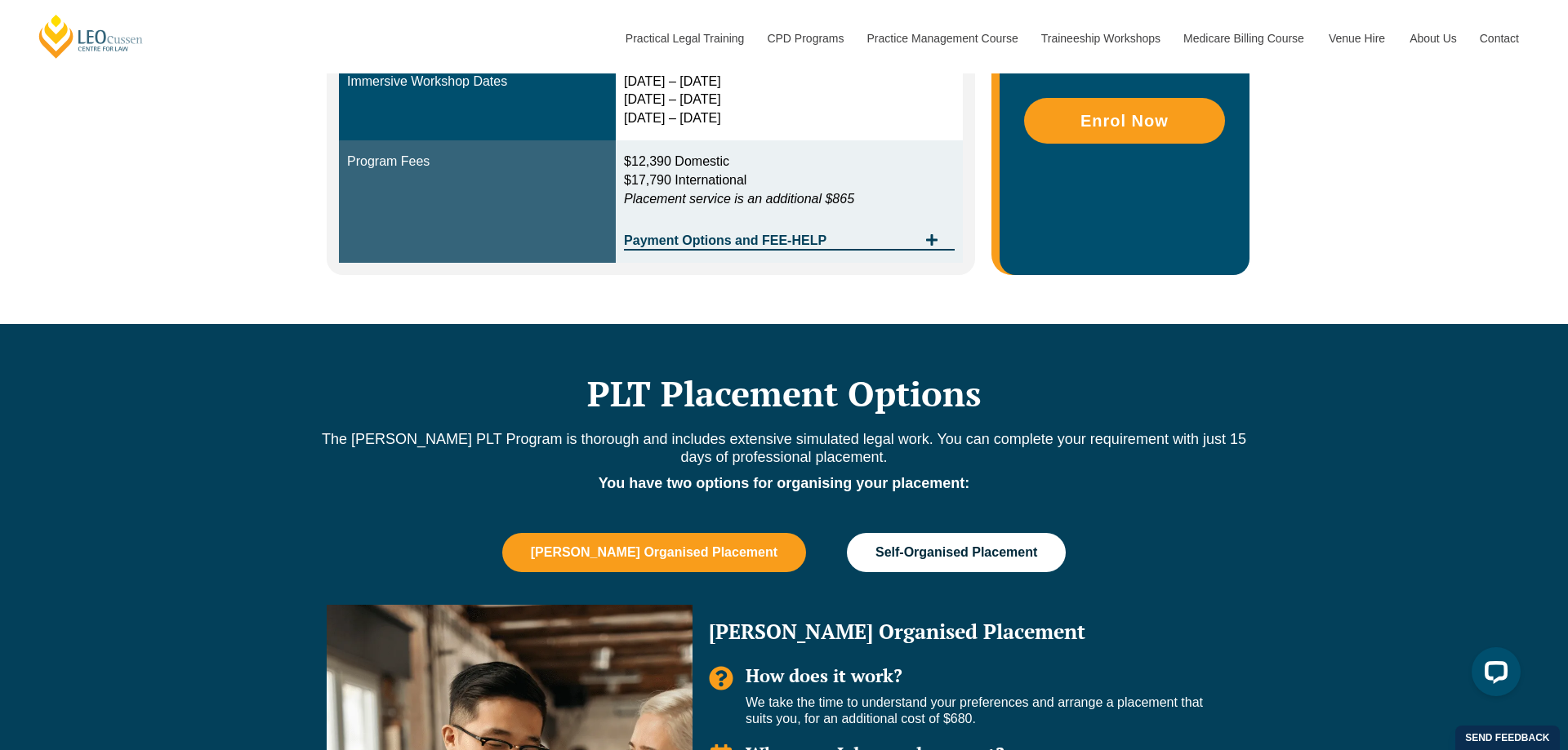
click at [905, 539] on button "Self-Organised Placement" at bounding box center [956, 553] width 219 height 39
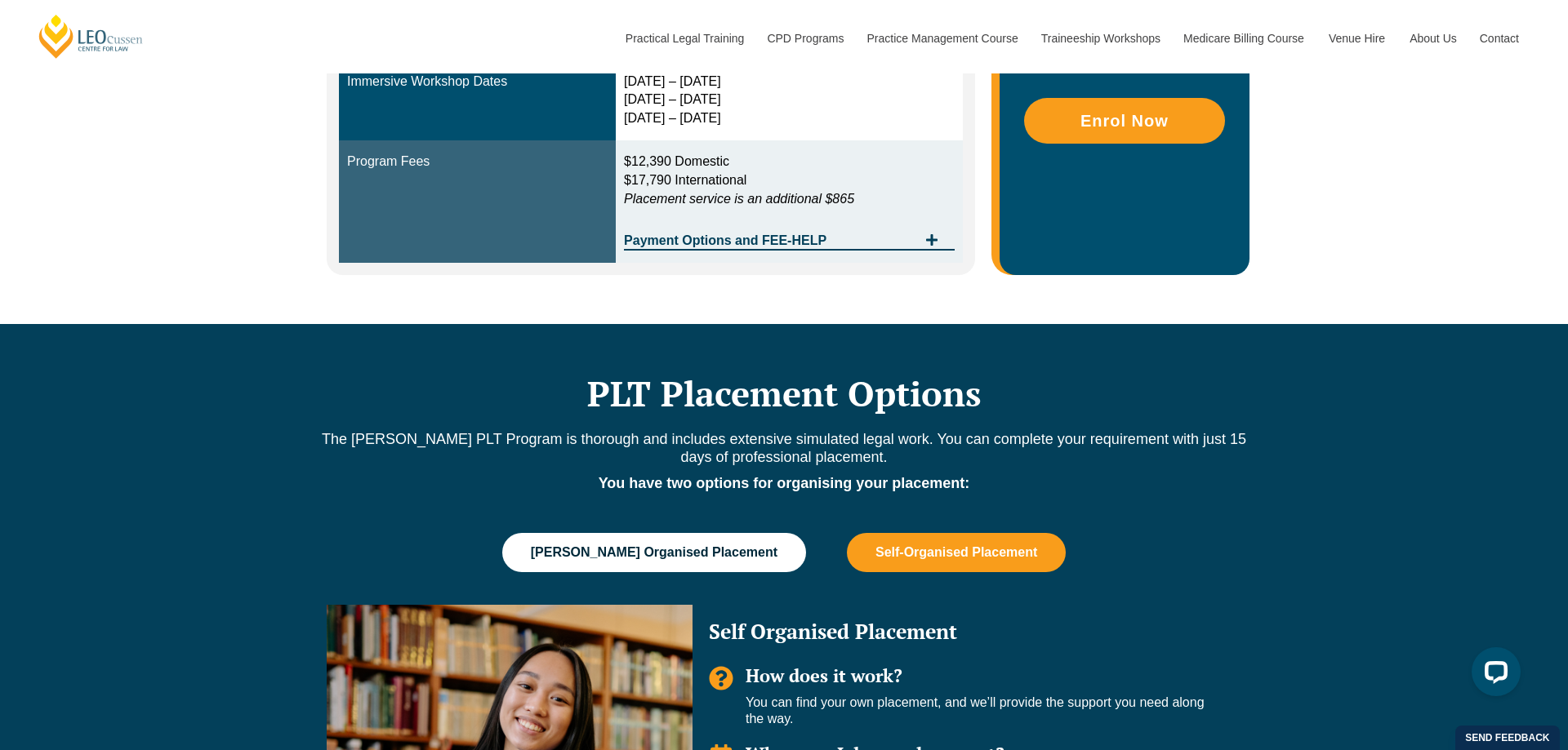
click at [708, 543] on button "[PERSON_NAME] Organised Placement" at bounding box center [654, 553] width 304 height 39
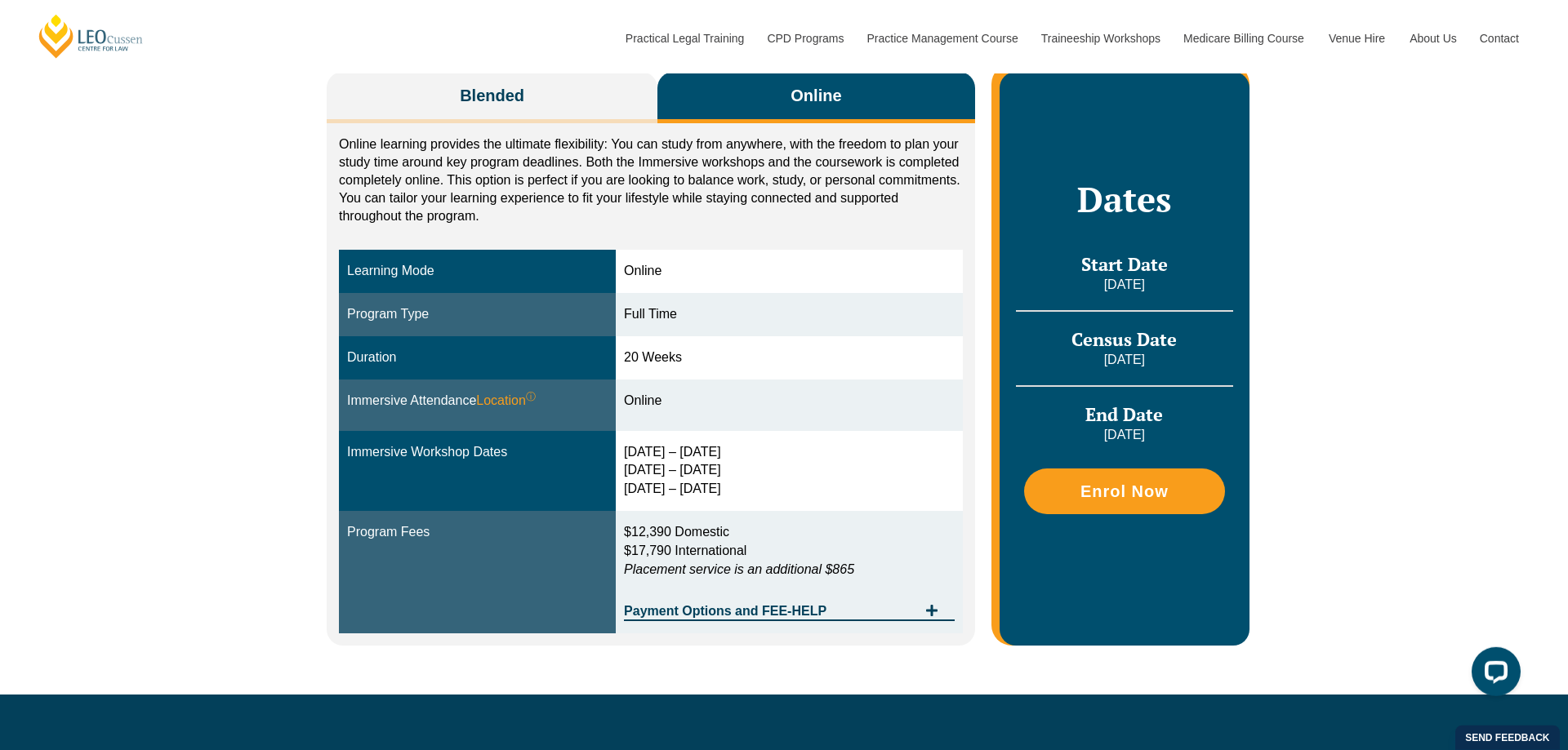
scroll to position [250, 0]
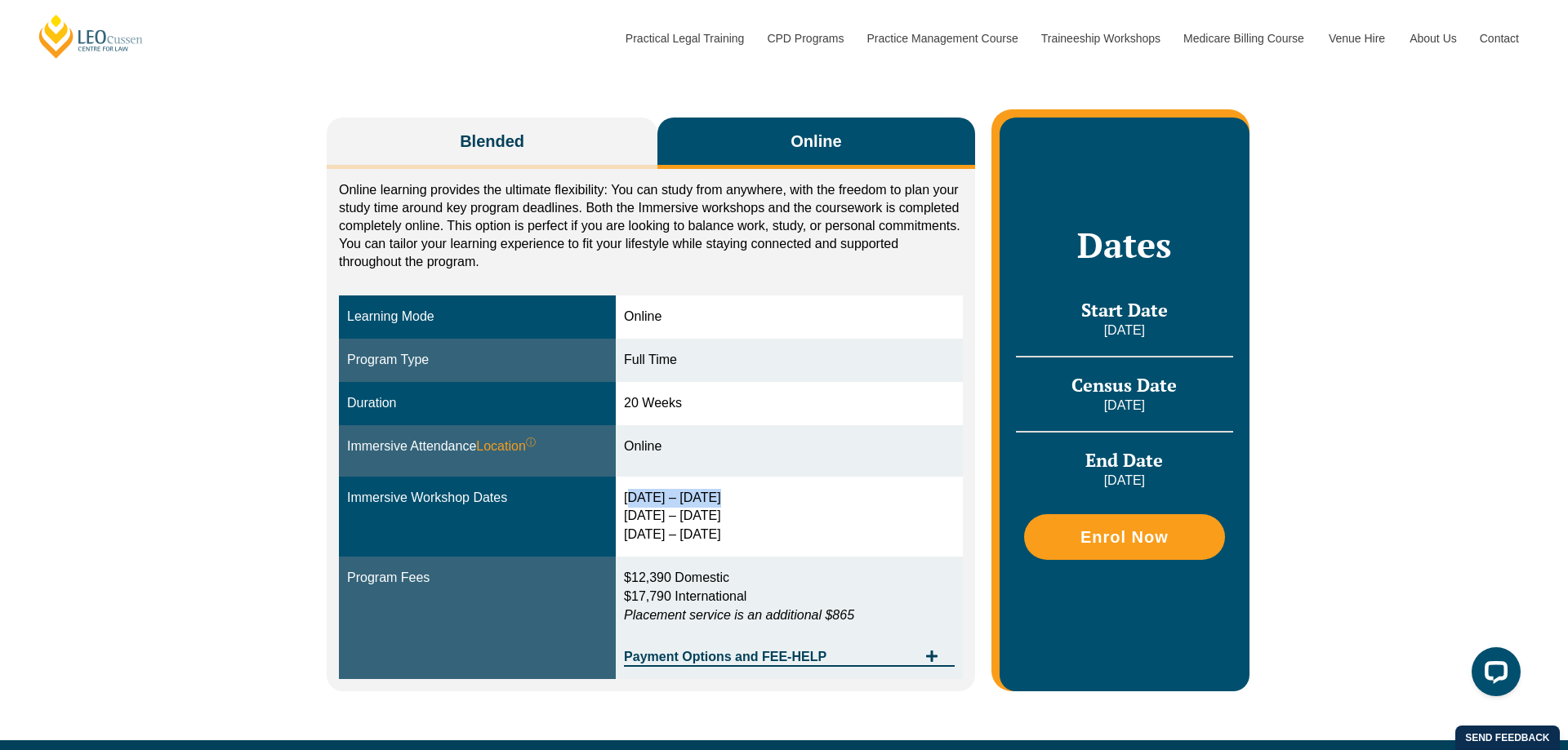
drag, startPoint x: 629, startPoint y: 493, endPoint x: 720, endPoint y: 493, distance: 91.0
click at [720, 493] on div "3 – 6 Feb 2026 15 – 17 Apr 2026 3 – 5 Jun 2026" at bounding box center [788, 517] width 330 height 56
drag, startPoint x: 629, startPoint y: 515, endPoint x: 736, endPoint y: 539, distance: 109.7
click at [736, 539] on div "3 – 6 Feb 2026 15 – 17 Apr 2026 3 – 5 Jun 2026" at bounding box center [788, 517] width 330 height 56
click at [725, 541] on div "3 – 6 Feb 2026 15 – 17 Apr 2026 3 – 5 Jun 2026" at bounding box center [788, 517] width 330 height 56
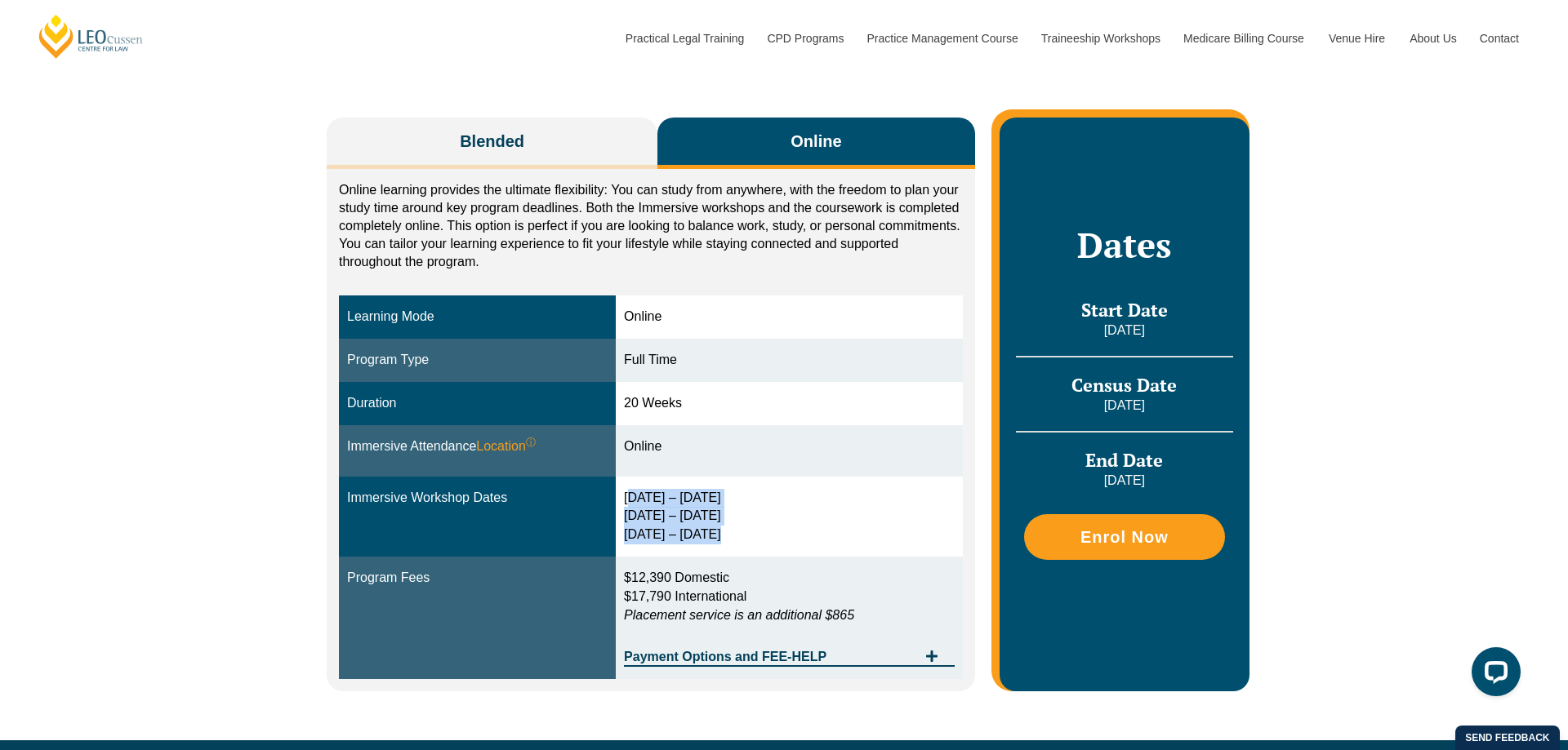
drag, startPoint x: 714, startPoint y: 532, endPoint x: 629, endPoint y: 493, distance: 93.5
click at [629, 493] on div "3 – 6 Feb 2026 15 – 17 Apr 2026 3 – 5 Jun 2026" at bounding box center [788, 517] width 330 height 56
click at [629, 493] on div "3 – 6 Feb 2026 15 – 17 Apr 2026 3 – 5 Jun 2026" at bounding box center [788, 517] width 330 height 56
drag, startPoint x: 629, startPoint y: 494, endPoint x: 713, endPoint y: 534, distance: 93.0
click at [713, 534] on div "3 – 6 Feb 2026 15 – 17 Apr 2026 3 – 5 Jun 2026" at bounding box center [788, 517] width 330 height 56
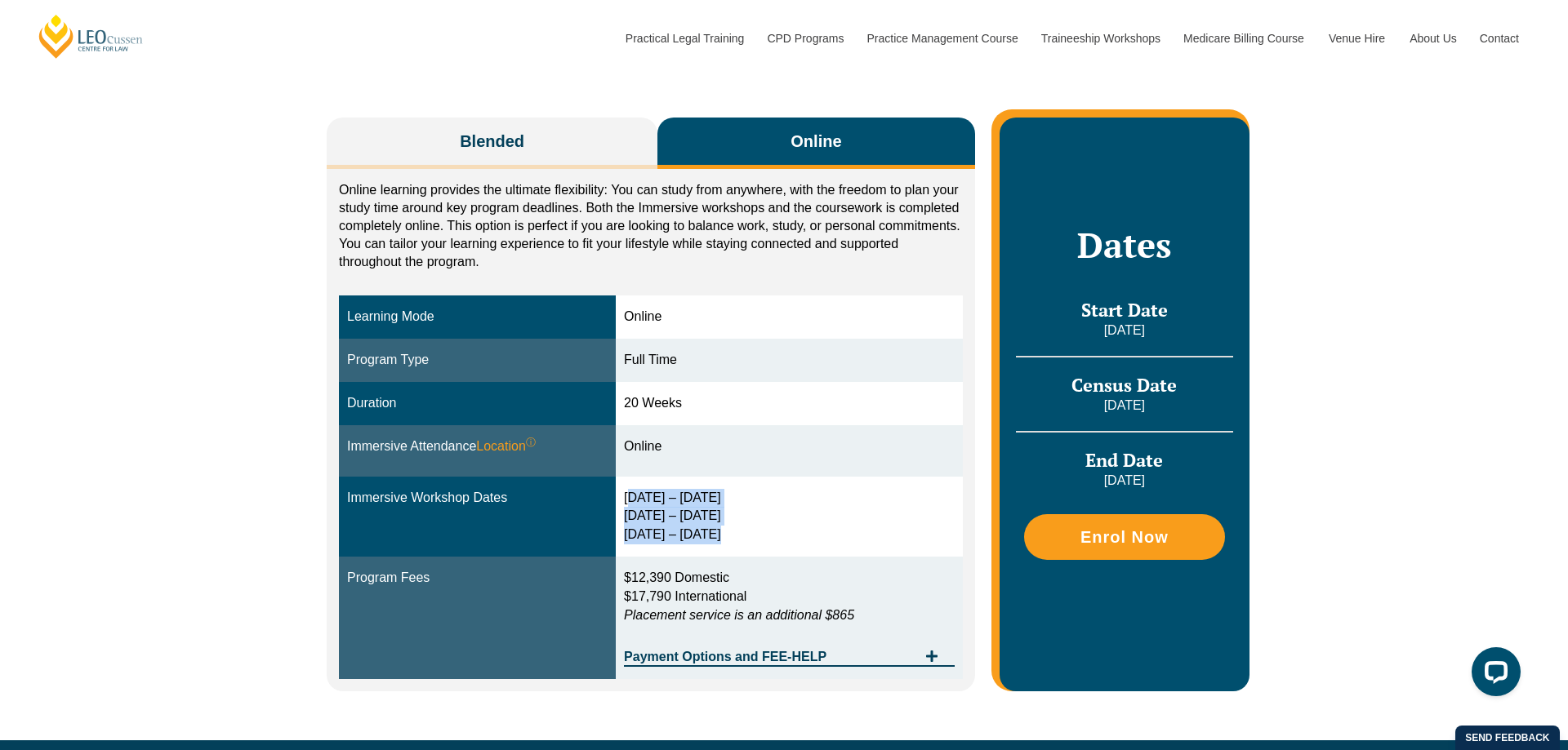
click at [715, 536] on div "3 – 6 Feb 2026 15 – 17 Apr 2026 3 – 5 Jun 2026" at bounding box center [788, 517] width 330 height 56
drag, startPoint x: 715, startPoint y: 537, endPoint x: 624, endPoint y: 493, distance: 101.1
click at [624, 493] on td "3 – 6 Feb 2026 15 – 17 Apr 2026 3 – 5 Jun 2026" at bounding box center [789, 516] width 347 height 81
click at [625, 493] on td "3 – 6 Feb 2026 15 – 17 Apr 2026 3 – 5 Jun 2026" at bounding box center [789, 516] width 347 height 81
drag, startPoint x: 628, startPoint y: 494, endPoint x: 725, endPoint y: 533, distance: 104.5
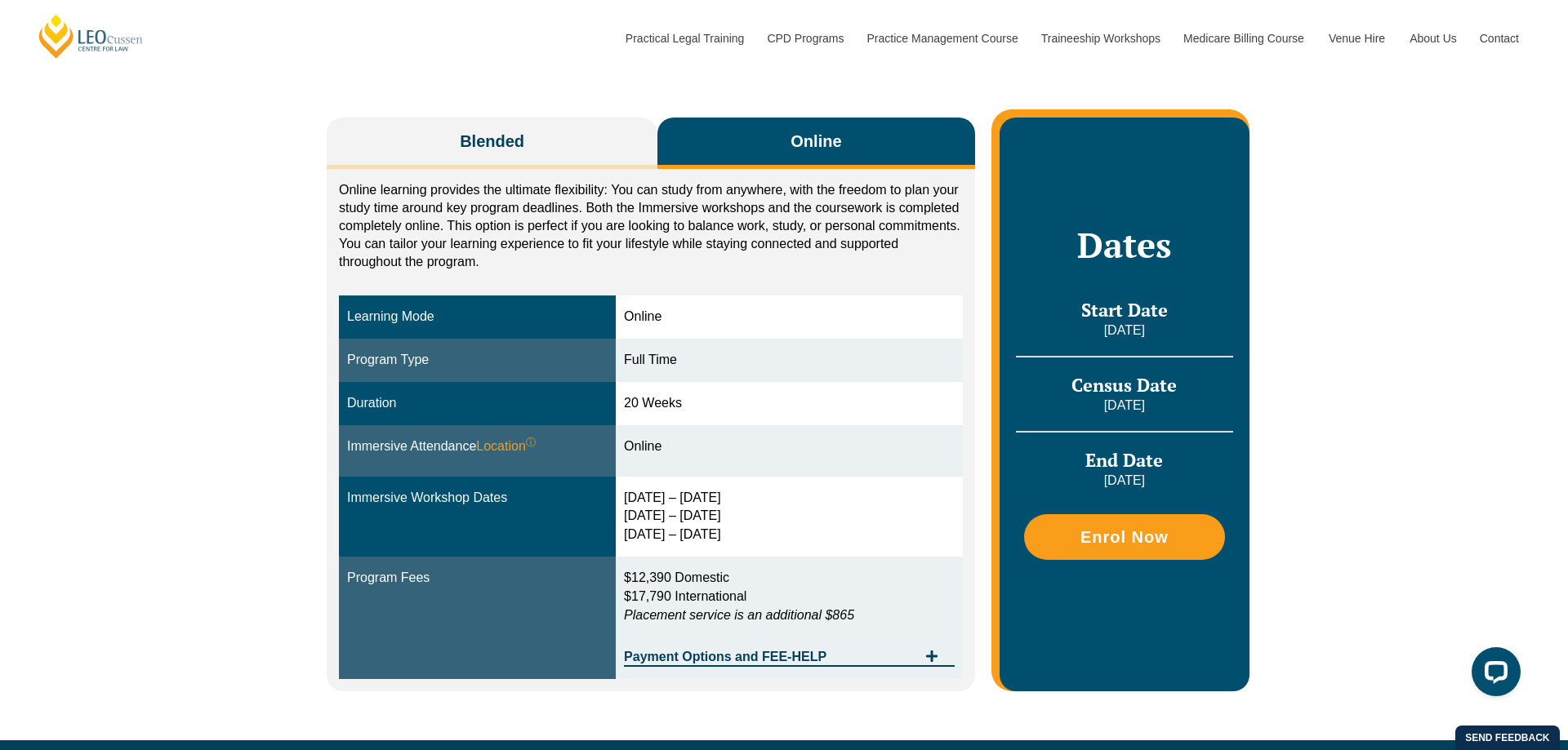
click at [725, 533] on td "3 – 6 Feb 2026 15 – 17 Apr 2026 3 – 5 Jun 2026" at bounding box center [789, 516] width 347 height 81
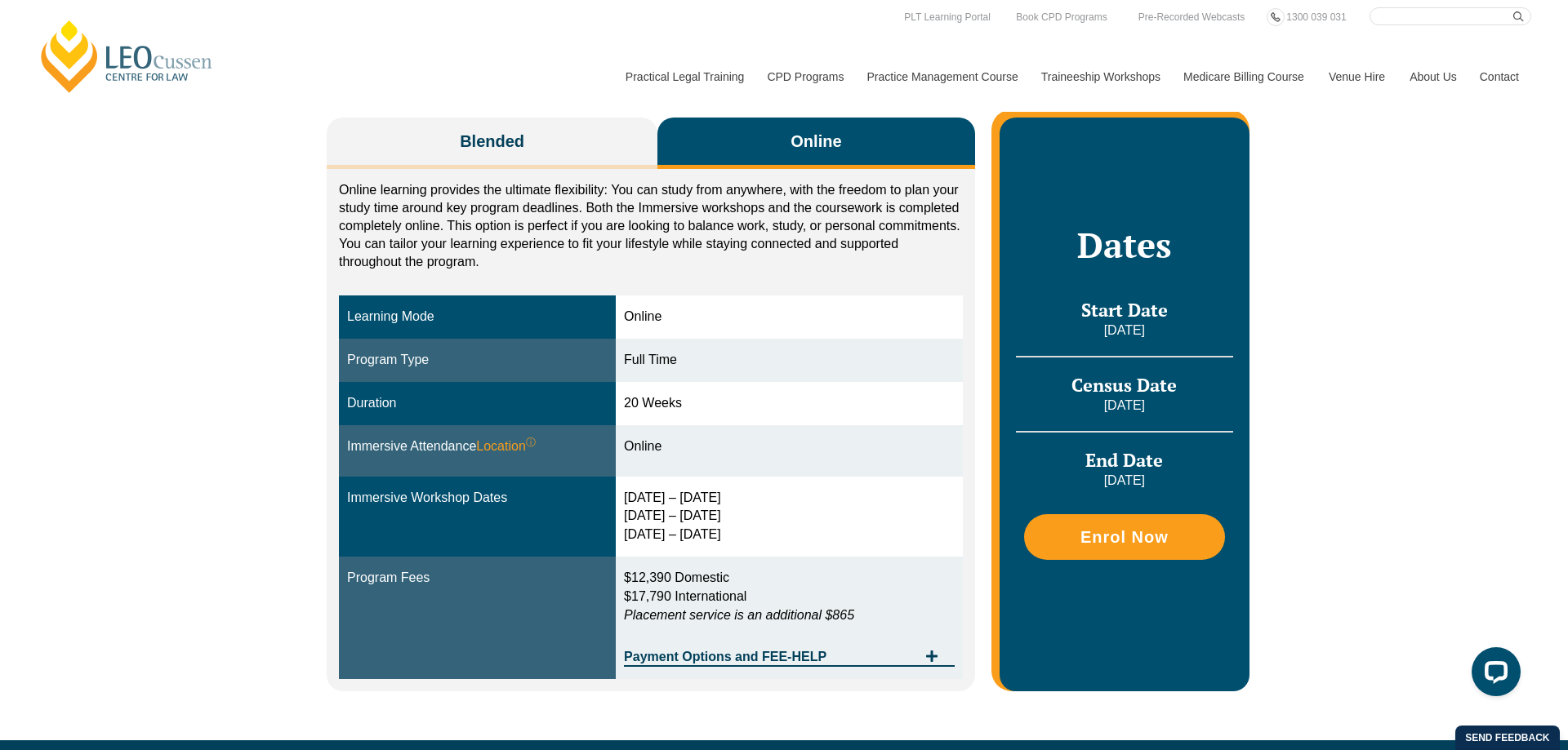
click at [781, 466] on td "Online" at bounding box center [789, 451] width 347 height 52
drag, startPoint x: 725, startPoint y: 539, endPoint x: 624, endPoint y: 504, distance: 106.9
click at [624, 504] on td "3 – 6 Feb 2026 15 – 17 Apr 2026 3 – 5 Jun 2026" at bounding box center [789, 516] width 347 height 81
click at [740, 496] on div "3 – 6 Feb 2026 15 – 17 Apr 2026 3 – 5 Jun 2026" at bounding box center [788, 517] width 330 height 56
drag, startPoint x: 712, startPoint y: 534, endPoint x: 629, endPoint y: 496, distance: 91.3
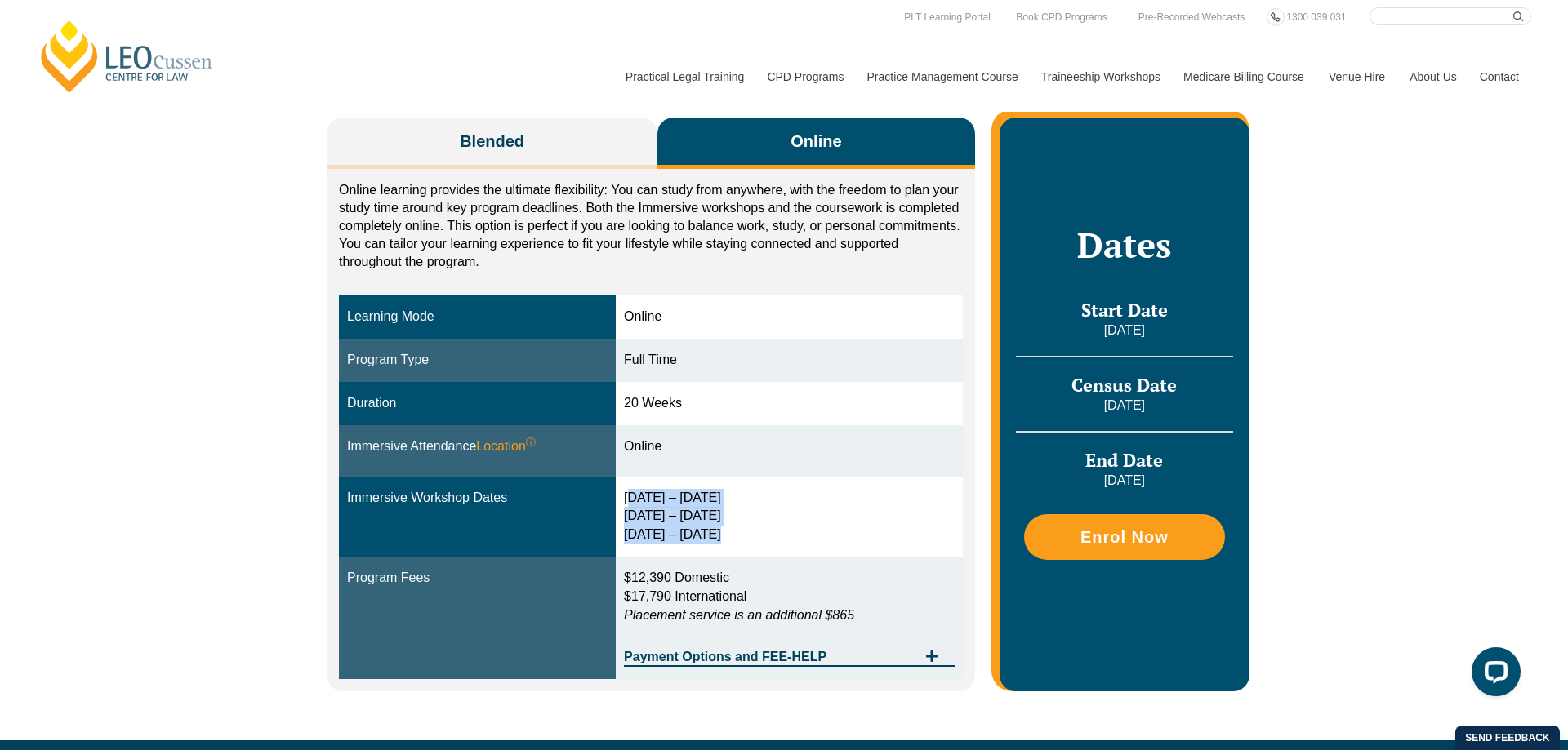
click at [629, 496] on div "3 – 6 Feb 2026 15 – 17 Apr 2026 3 – 5 Jun 2026" at bounding box center [788, 517] width 330 height 56
drag, startPoint x: 629, startPoint y: 497, endPoint x: 723, endPoint y: 532, distance: 100.3
click at [718, 530] on div "3 – 6 Feb 2026 15 – 17 Apr 2026 3 – 5 Jun 2026" at bounding box center [788, 517] width 330 height 56
click at [724, 533] on div "3 – 6 Feb 2026 15 – 17 Apr 2026 3 – 5 Jun 2026" at bounding box center [788, 517] width 330 height 56
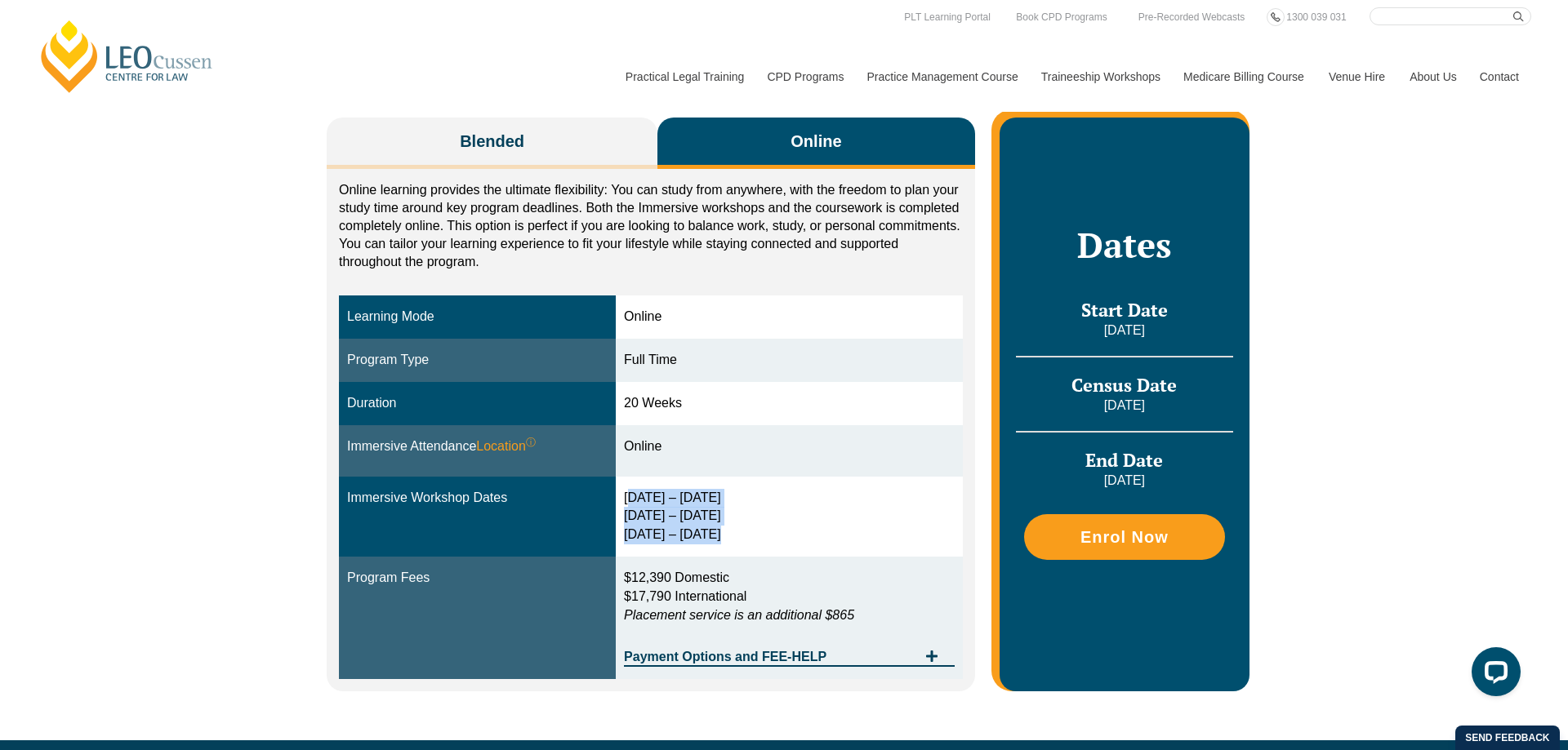
drag, startPoint x: 714, startPoint y: 538, endPoint x: 629, endPoint y: 495, distance: 95.3
click at [629, 493] on div "3 – 6 Feb 2026 15 – 17 Apr 2026 3 – 5 Jun 2026" at bounding box center [788, 517] width 330 height 56
click at [629, 501] on td "3 – 6 Feb 2026 15 – 17 Apr 2026 3 – 5 Jun 2026" at bounding box center [789, 516] width 347 height 81
drag, startPoint x: 629, startPoint y: 498, endPoint x: 733, endPoint y: 531, distance: 109.1
click at [733, 529] on div "3 – 6 Feb 2026 15 – 17 Apr 2026 3 – 5 Jun 2026" at bounding box center [788, 517] width 330 height 56
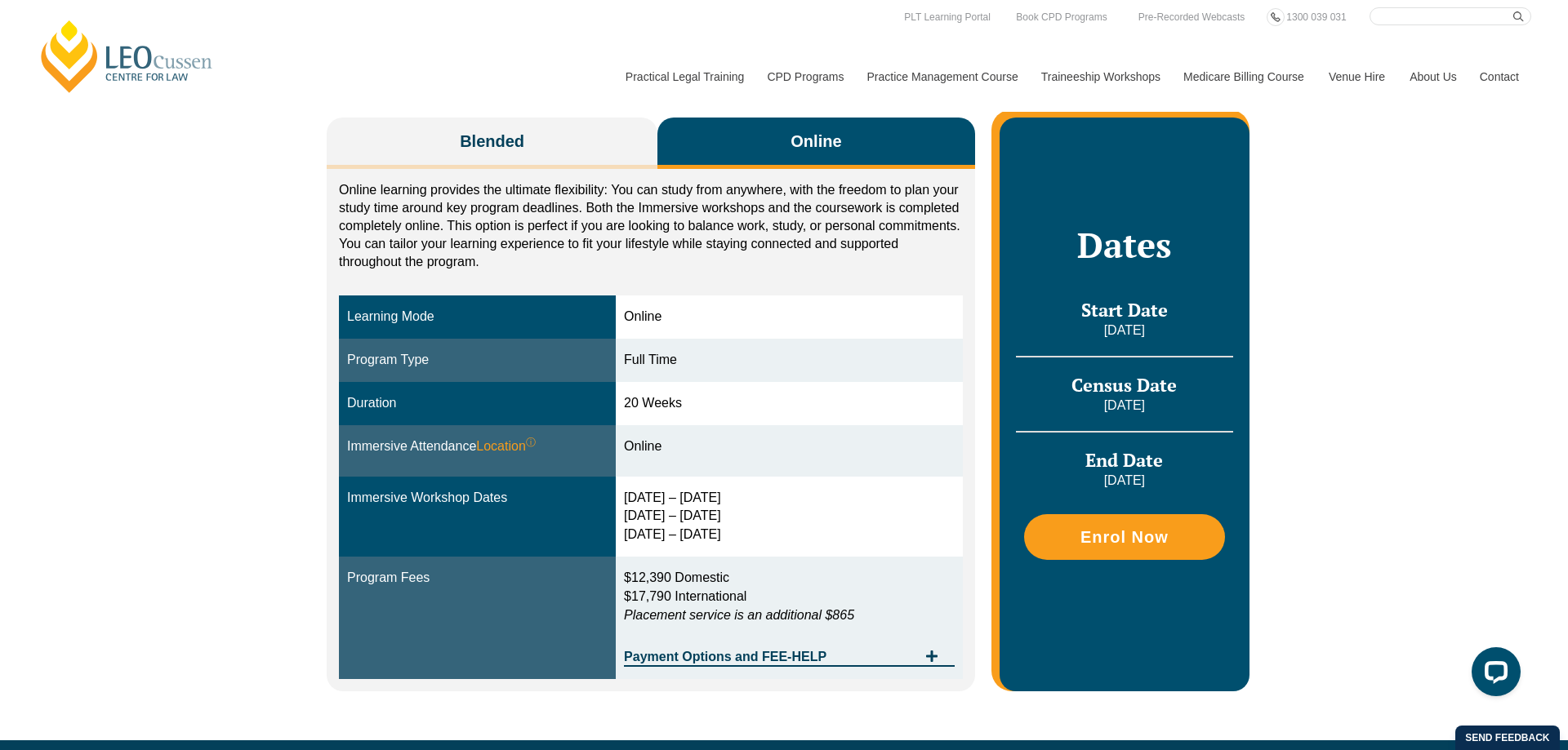
click at [732, 532] on div "3 – 6 Feb 2026 15 – 17 Apr 2026 3 – 5 Jun 2026" at bounding box center [788, 517] width 330 height 56
drag, startPoint x: 713, startPoint y: 539, endPoint x: 620, endPoint y: 493, distance: 103.8
click at [620, 493] on tr "Immersive Workshop Dates 3 – 6 Feb 2026 15 – 17 Apr 2026 3 – 5 Jun 2026" at bounding box center [651, 516] width 623 height 81
click at [632, 493] on div "3 – 6 Feb 2026 15 – 17 Apr 2026 3 – 5 Jun 2026" at bounding box center [788, 517] width 330 height 56
drag, startPoint x: 629, startPoint y: 494, endPoint x: 734, endPoint y: 529, distance: 110.7
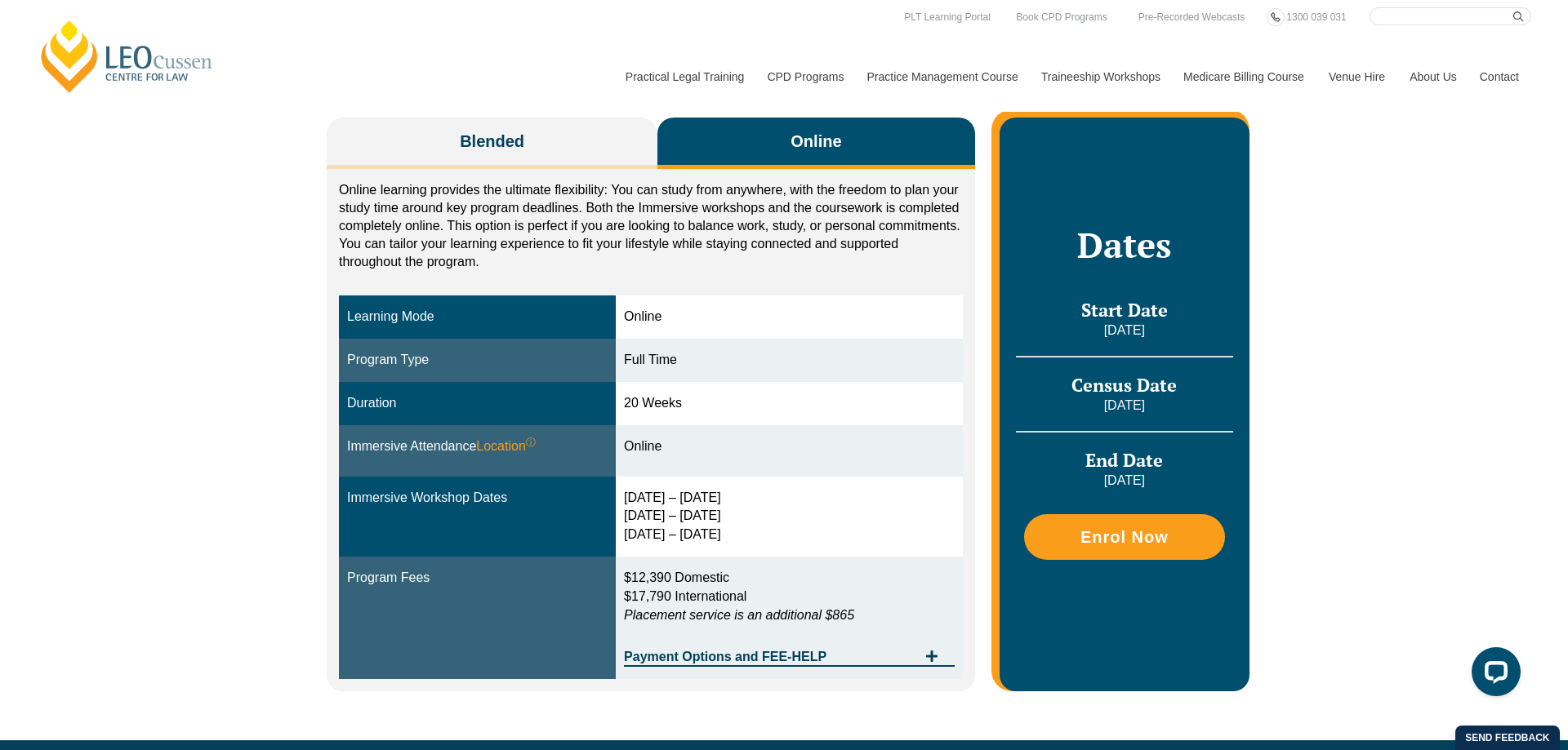
click at [729, 529] on div "3 – 6 Feb 2026 15 – 17 Apr 2026 3 – 5 Jun 2026" at bounding box center [788, 517] width 330 height 56
click at [750, 517] on div "3 – 6 Feb 2026 15 – 17 Apr 2026 3 – 5 Jun 2026" at bounding box center [788, 517] width 330 height 56
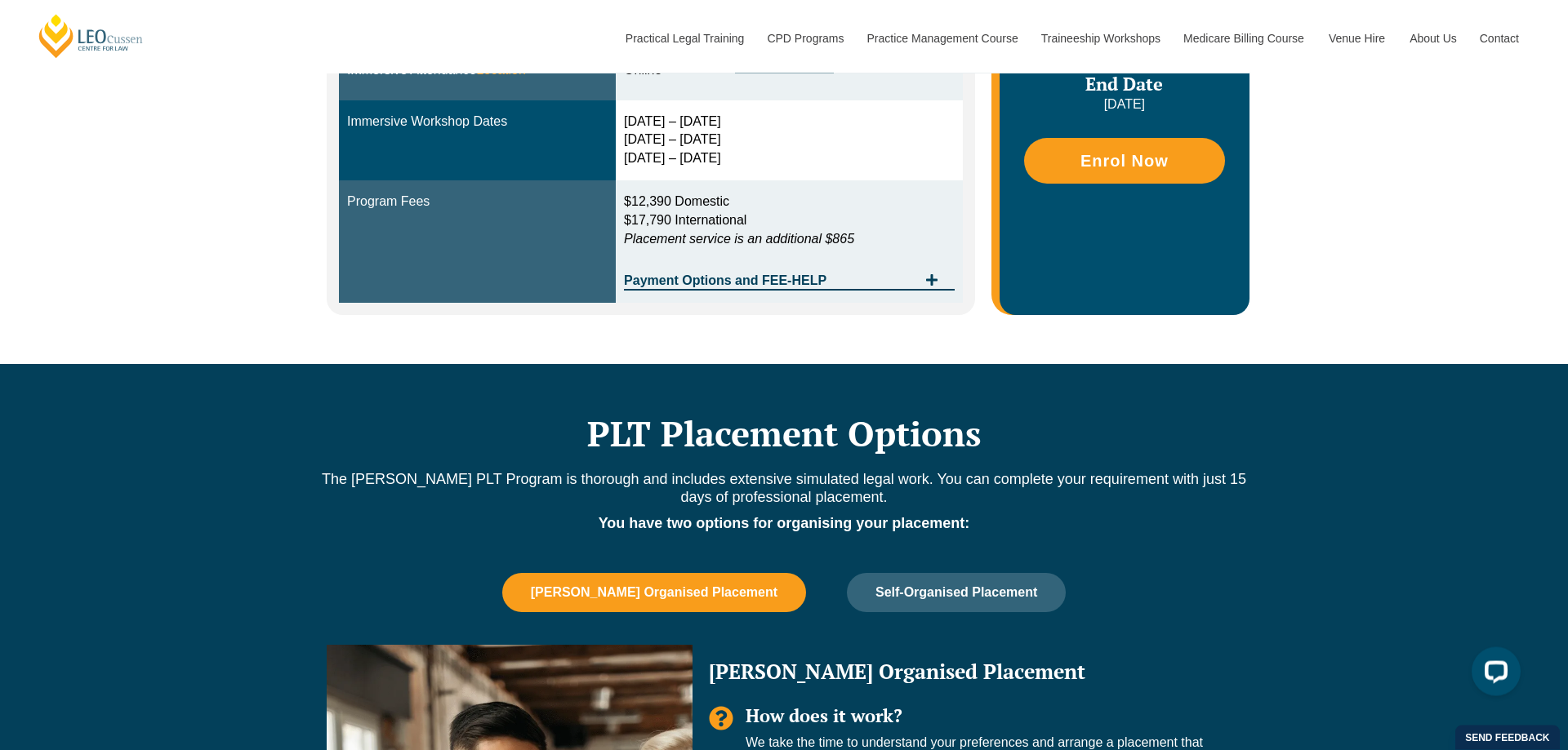
scroll to position [583, 0]
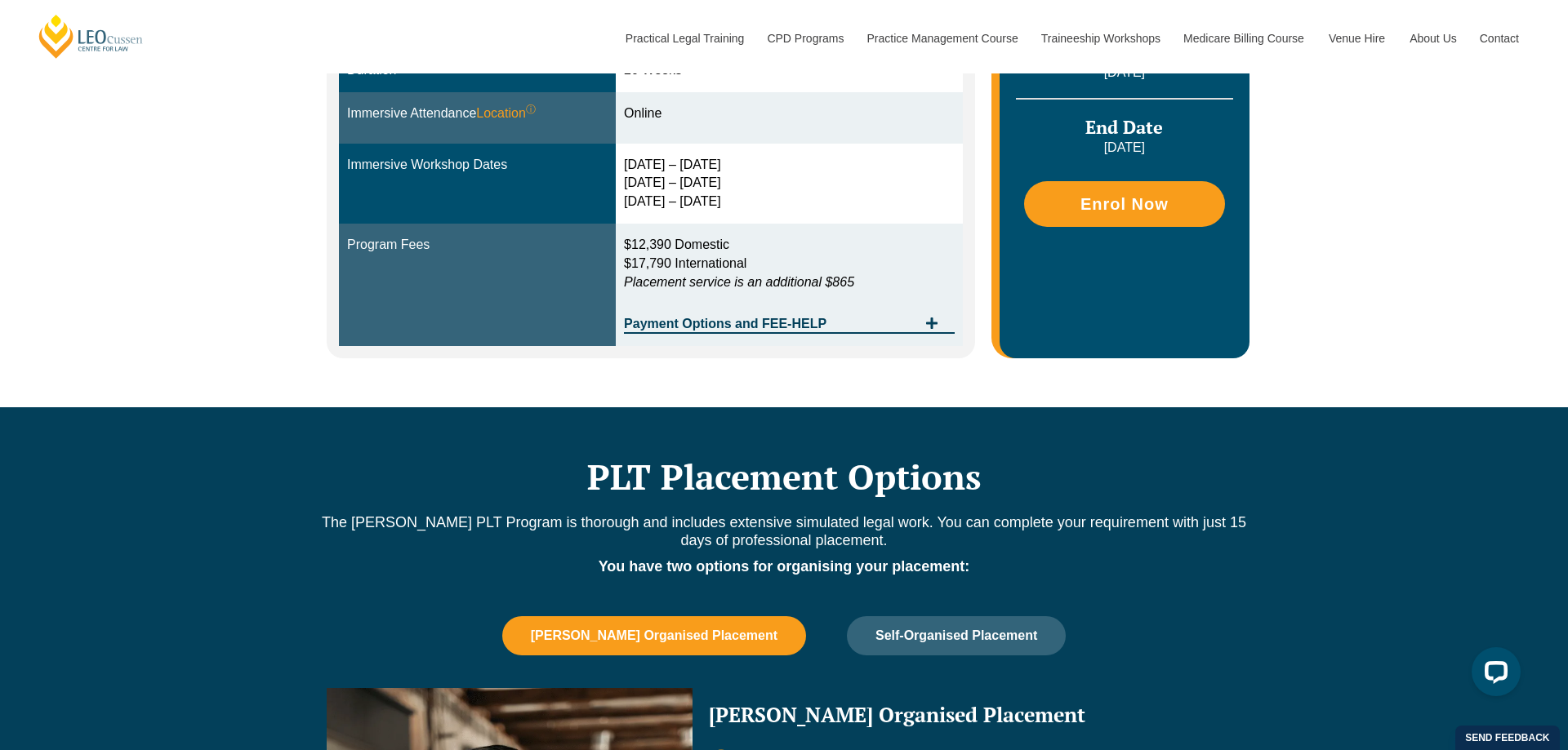
click at [883, 287] on p "$12,390 Domestic $17,790 International Placement service is an additional $865" at bounding box center [788, 264] width 330 height 56
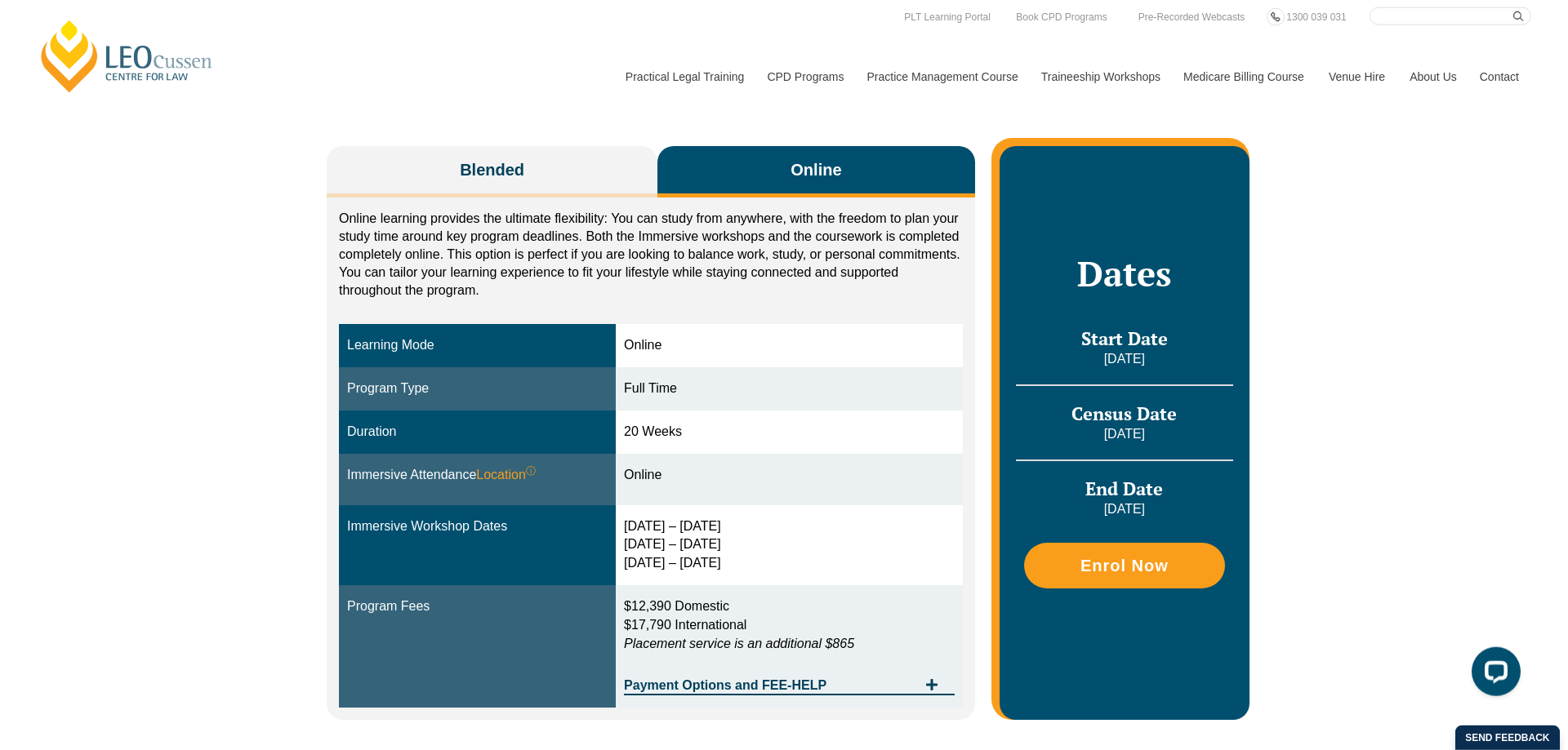
scroll to position [250, 0]
